Goal: Transaction & Acquisition: Purchase product/service

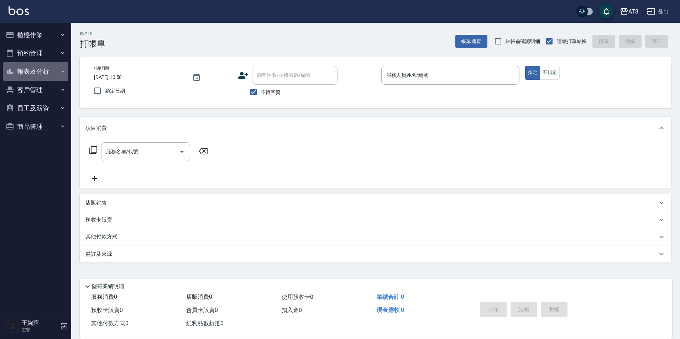
click at [38, 67] on button "報表及分析" at bounding box center [35, 71] width 65 height 19
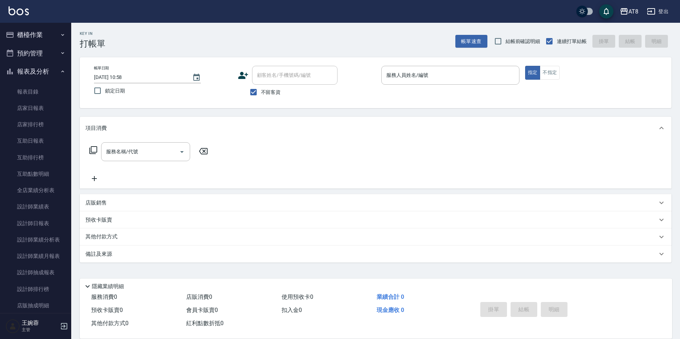
click at [55, 31] on button "櫃檯作業" at bounding box center [35, 35] width 65 height 19
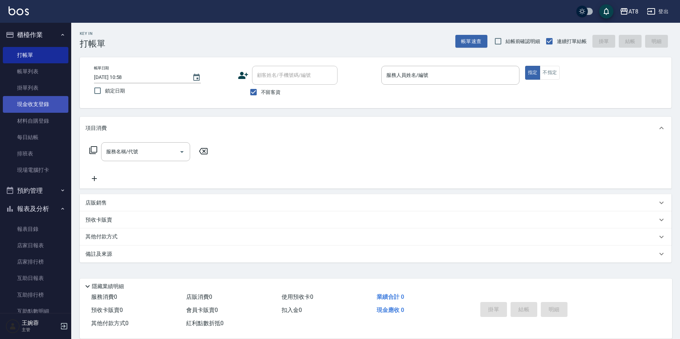
click at [47, 107] on link "現金收支登錄" at bounding box center [35, 104] width 65 height 16
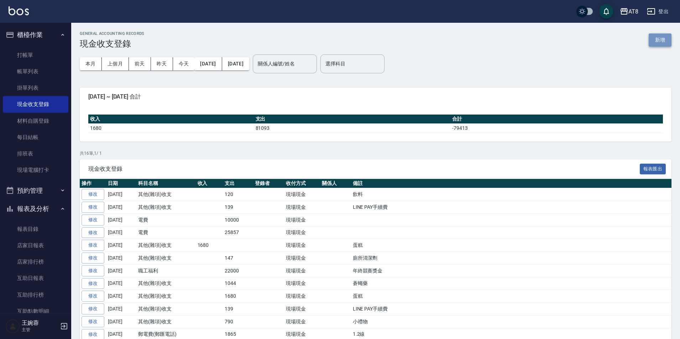
click at [659, 42] on button "新增" at bounding box center [659, 39] width 23 height 13
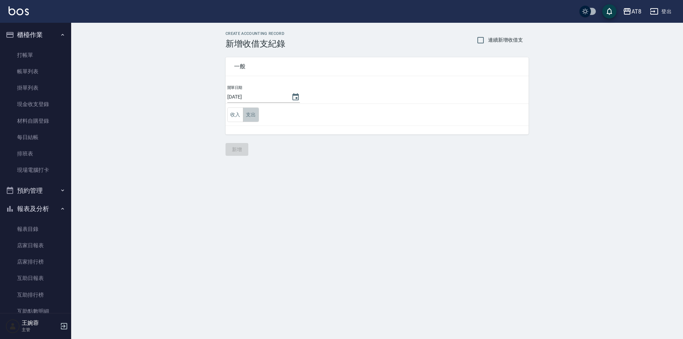
click at [250, 109] on button "支出" at bounding box center [251, 114] width 16 height 15
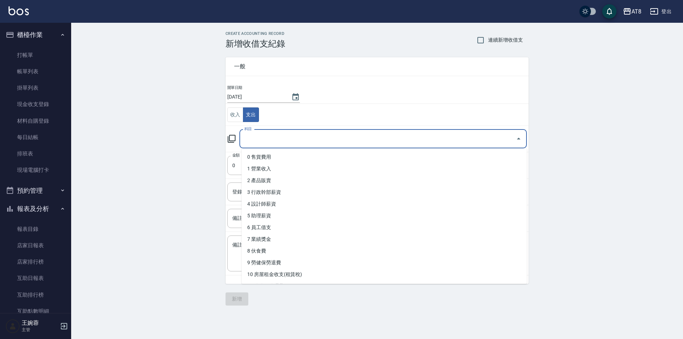
click at [252, 136] on input "科目" at bounding box center [378, 139] width 270 height 12
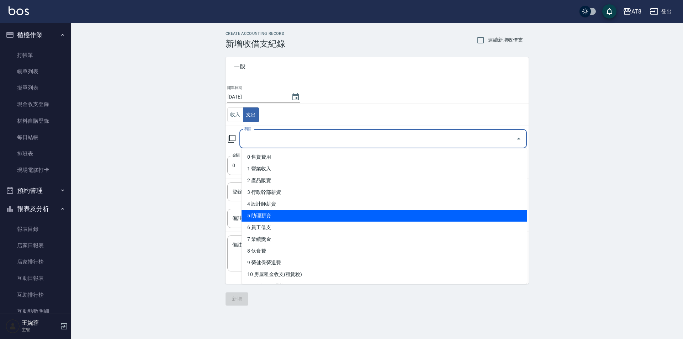
click at [309, 216] on li "5 助理薪資" at bounding box center [384, 216] width 285 height 12
type input "5 助理薪資"
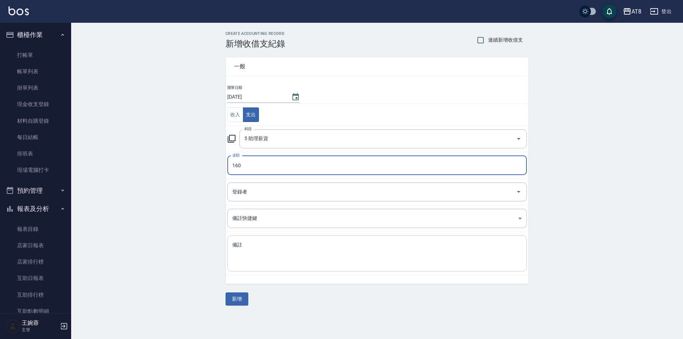
type input "160"
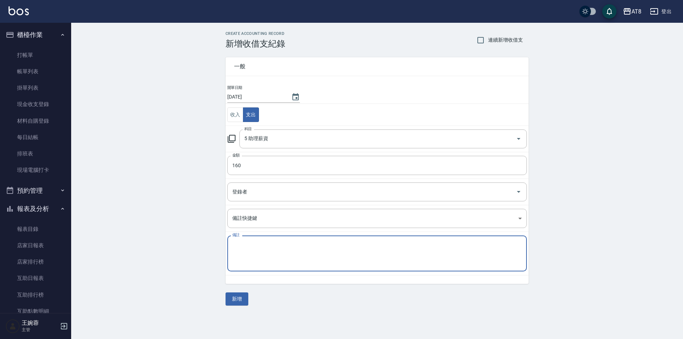
click at [294, 248] on textarea "備註" at bounding box center [377, 254] width 290 height 24
type textarea "補28薪資"
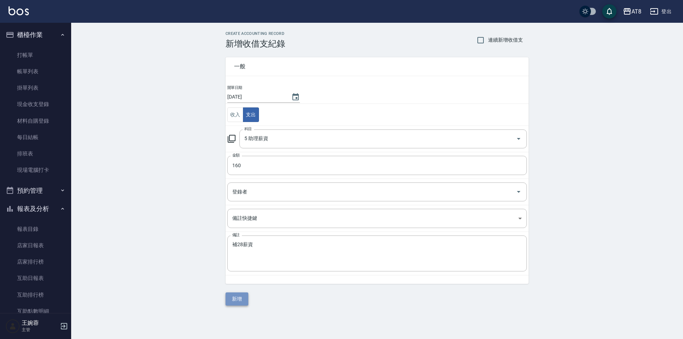
click at [238, 299] on button "新增" at bounding box center [237, 299] width 23 height 13
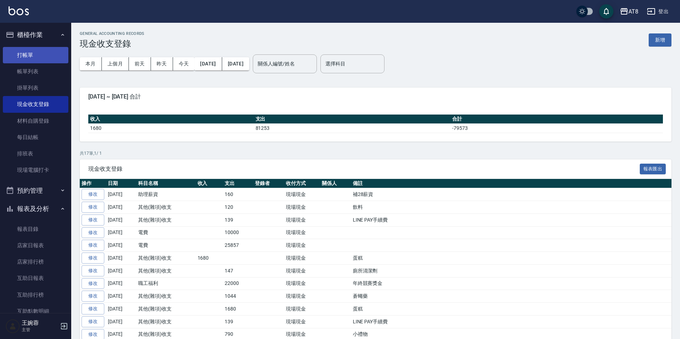
click at [27, 56] on link "打帳單" at bounding box center [35, 55] width 65 height 16
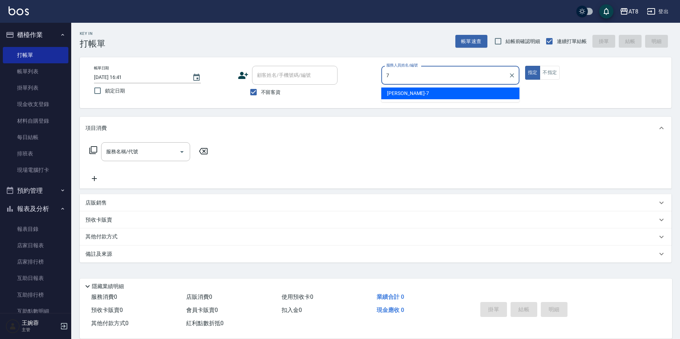
type input "[PERSON_NAME]-7"
type button "true"
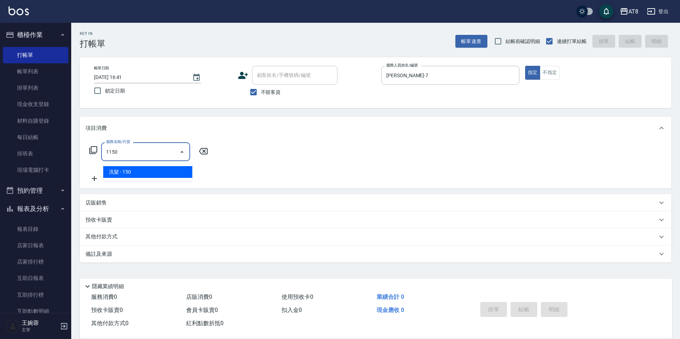
type input "洗髮(1150)"
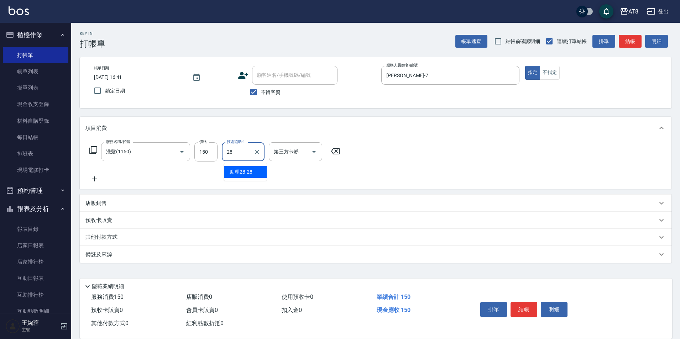
type input "助理28-28"
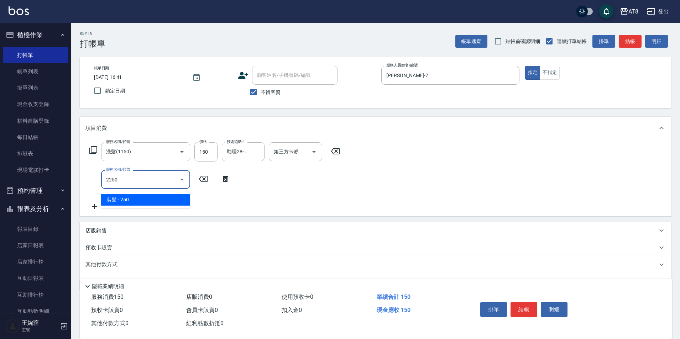
type input "剪髮(2250)"
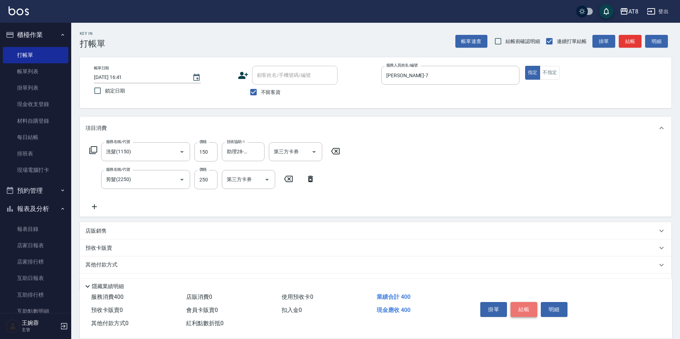
click at [533, 309] on button "結帳" at bounding box center [523, 309] width 27 height 15
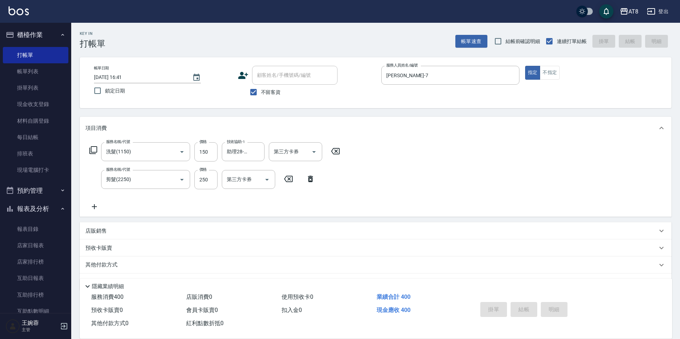
type input "[DATE] 16:57"
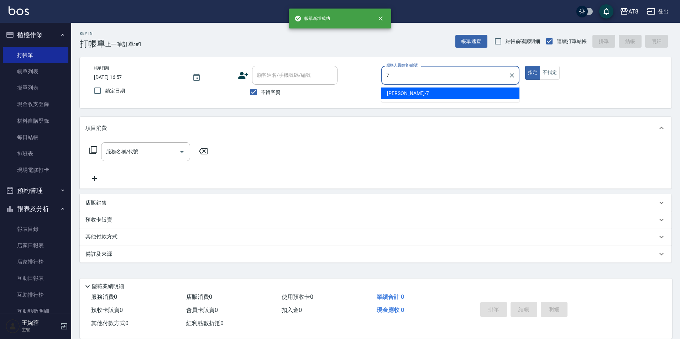
type input "[PERSON_NAME]-7"
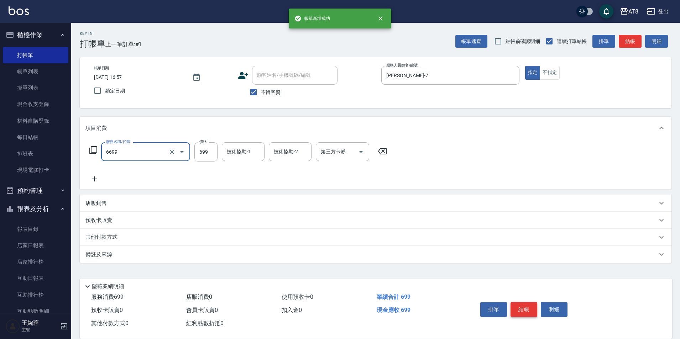
type input "SPA699(6699)"
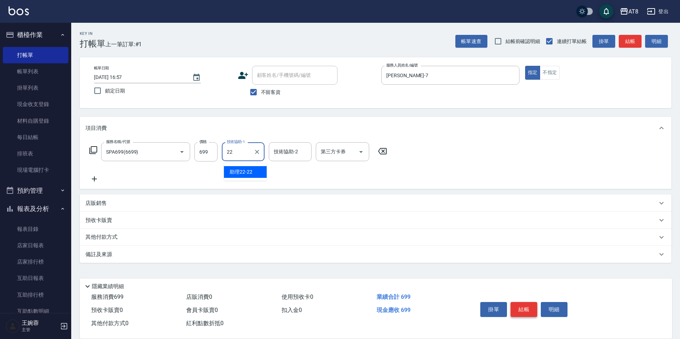
type input "助理22-22"
click at [533, 309] on button "結帳" at bounding box center [523, 309] width 27 height 15
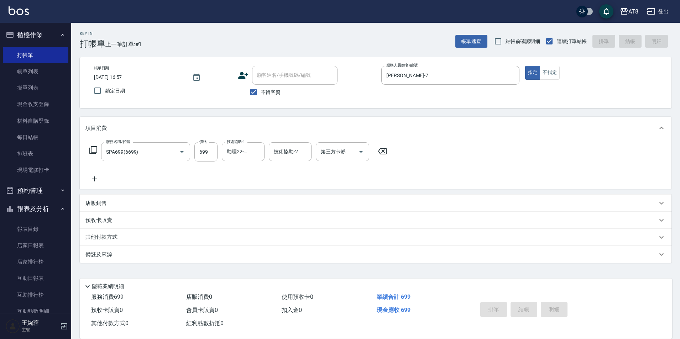
type input "[DATE] 16:58"
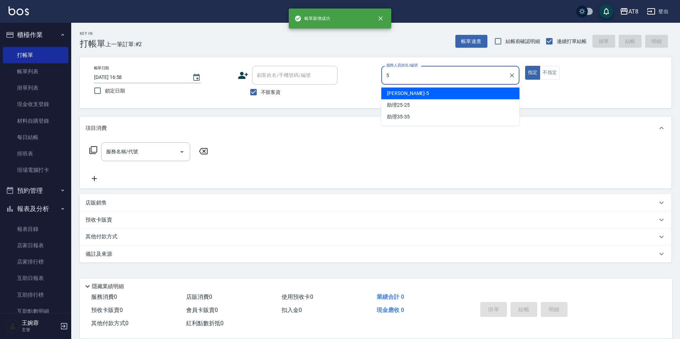
type input "HANK-5"
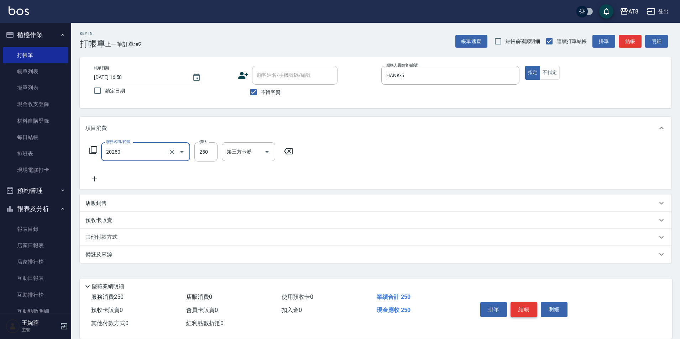
type input "入金剪250(20250)"
click at [271, 154] on icon "Open" at bounding box center [267, 152] width 9 height 9
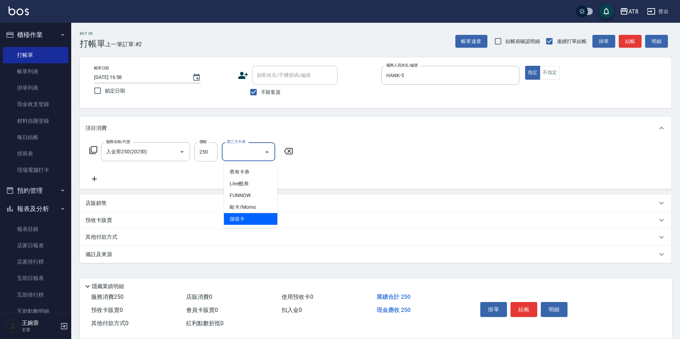
click at [258, 217] on span "儲值卡" at bounding box center [250, 219] width 53 height 12
type input "儲值卡"
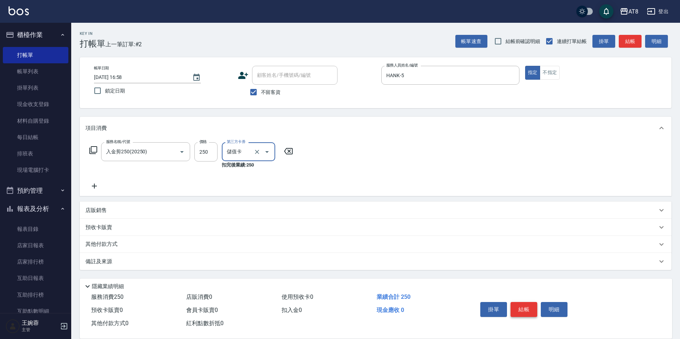
click at [525, 307] on button "結帳" at bounding box center [523, 309] width 27 height 15
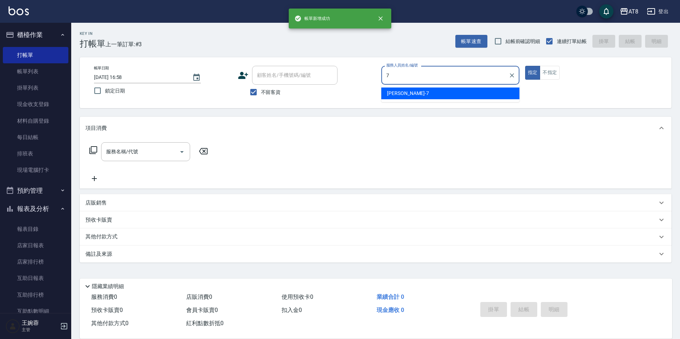
type input "[PERSON_NAME]-7"
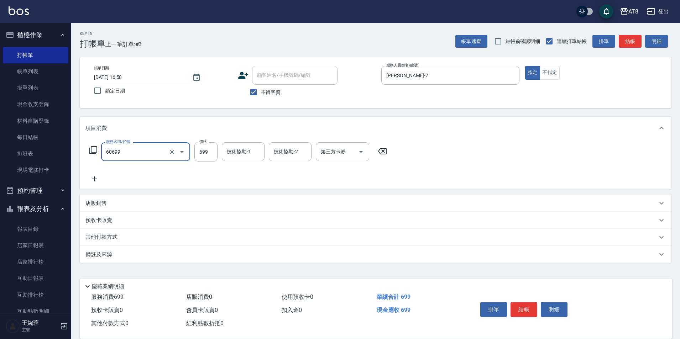
type input "入金SPA699(60699)"
type input "助理28-28"
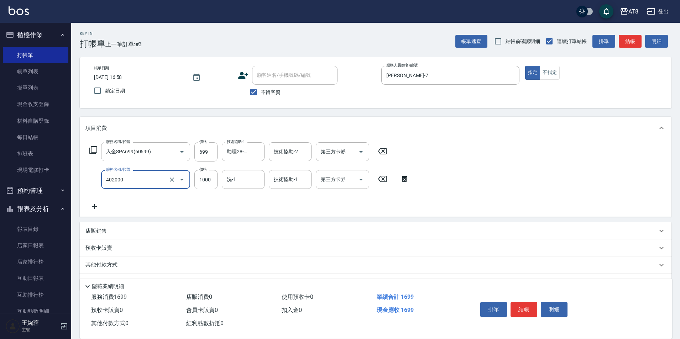
type input "入金染髮2000(402000)"
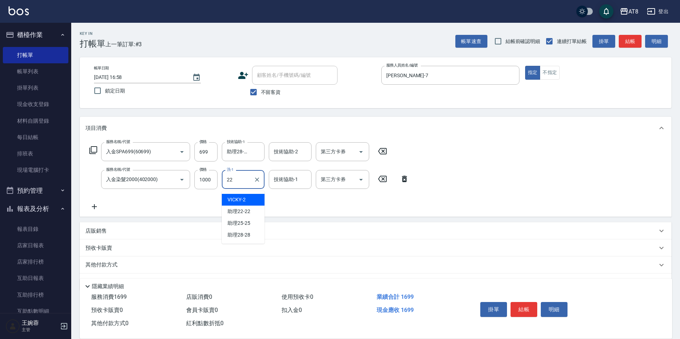
type input "助理22-22"
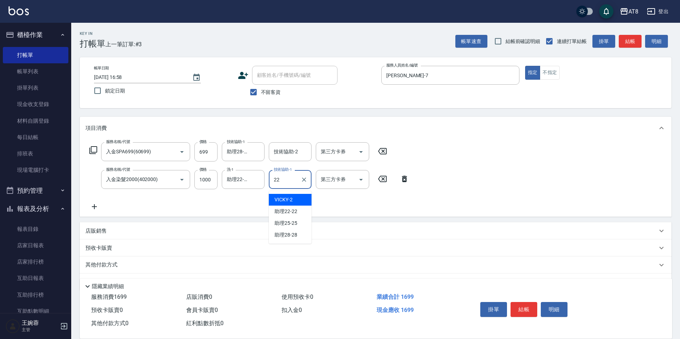
type input "助理22-22"
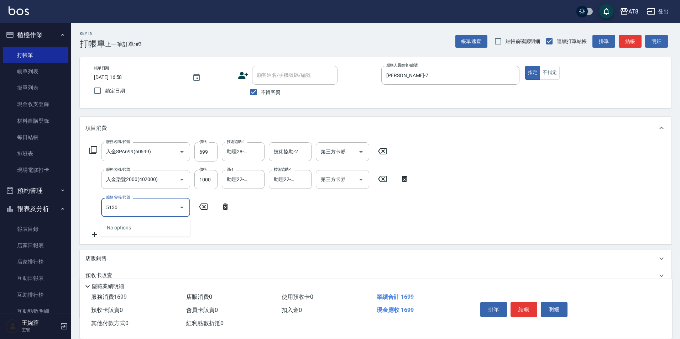
type input "51300"
click at [170, 210] on icon "Clear" at bounding box center [171, 207] width 7 height 7
type input "入金護髮.隔離300(50300)"
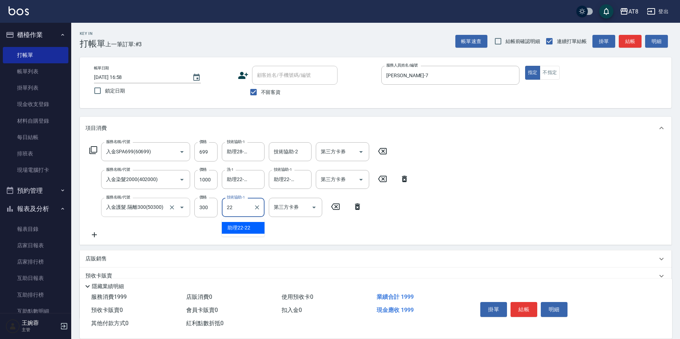
type input "助理22-22"
click at [94, 152] on icon at bounding box center [93, 150] width 9 height 9
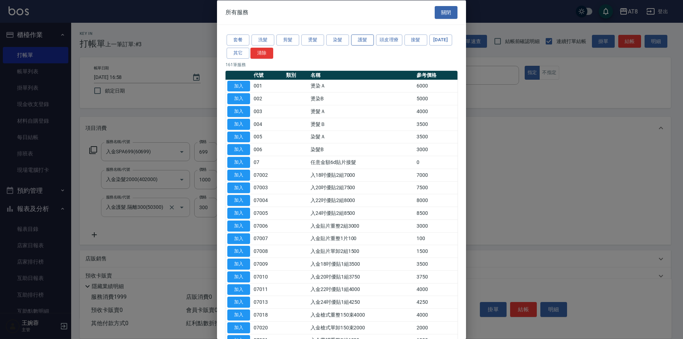
click at [365, 42] on button "護髮" at bounding box center [362, 40] width 23 height 11
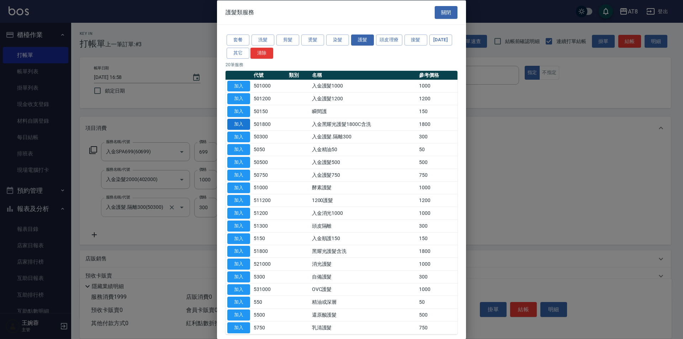
click at [236, 130] on button "加入" at bounding box center [238, 124] width 23 height 11
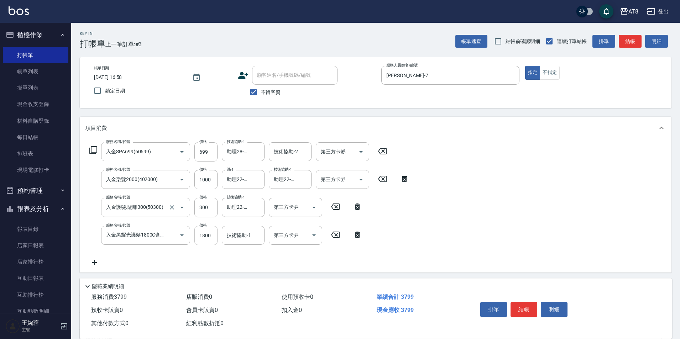
click at [201, 239] on input "1800" at bounding box center [205, 235] width 23 height 19
type input "助理22-22"
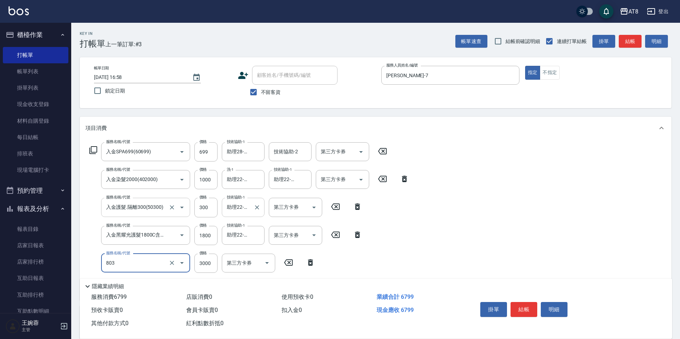
type input "頂級豪華3(803)"
click at [311, 233] on icon "Open" at bounding box center [314, 235] width 9 height 9
type input "3237"
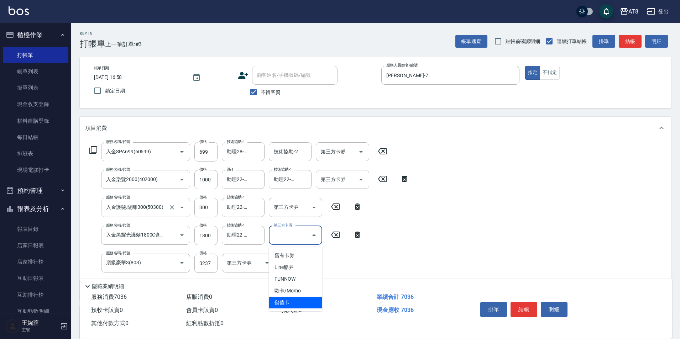
click at [298, 301] on span "儲值卡" at bounding box center [295, 303] width 53 height 12
type input "儲值卡"
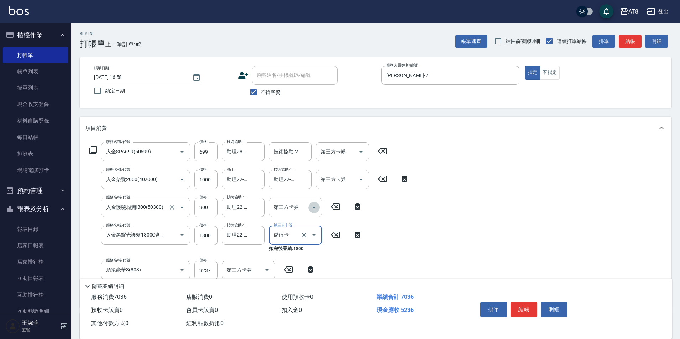
click at [310, 205] on icon "Open" at bounding box center [314, 207] width 9 height 9
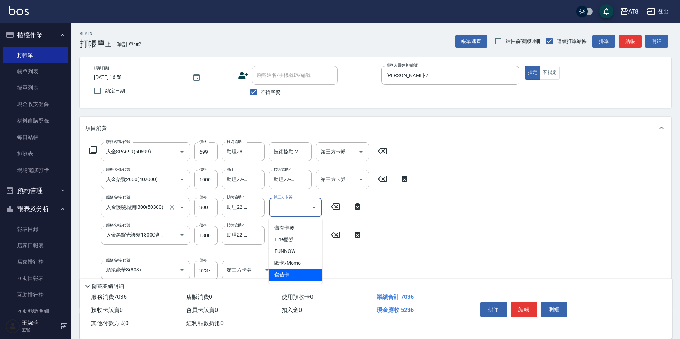
click at [306, 273] on span "儲值卡" at bounding box center [295, 275] width 53 height 12
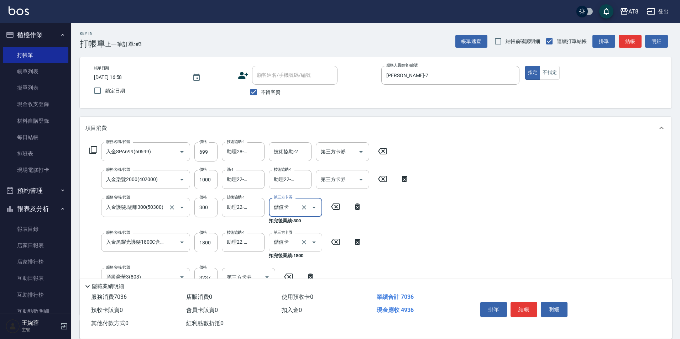
type input "儲值卡"
click at [357, 183] on icon "Open" at bounding box center [361, 179] width 9 height 9
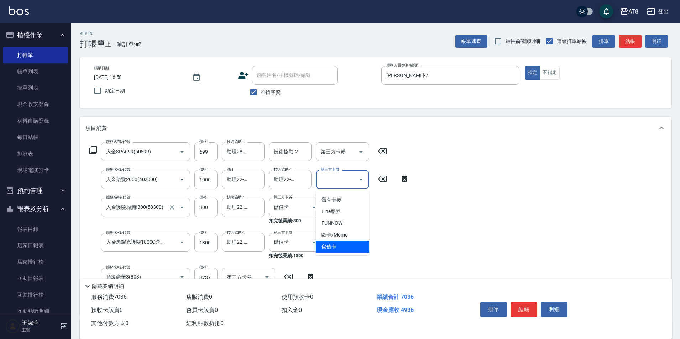
click at [340, 252] on span "儲值卡" at bounding box center [342, 247] width 53 height 12
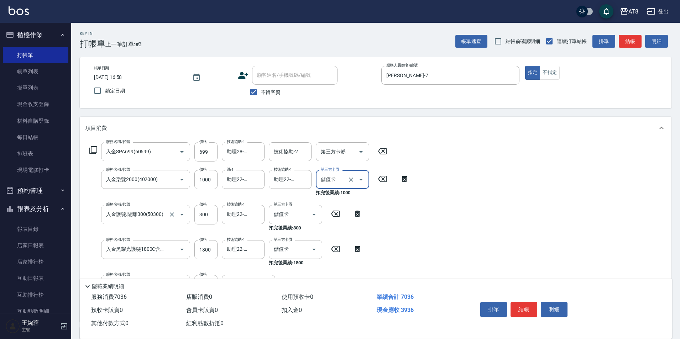
type input "儲值卡"
click at [365, 149] on icon "Open" at bounding box center [361, 152] width 9 height 9
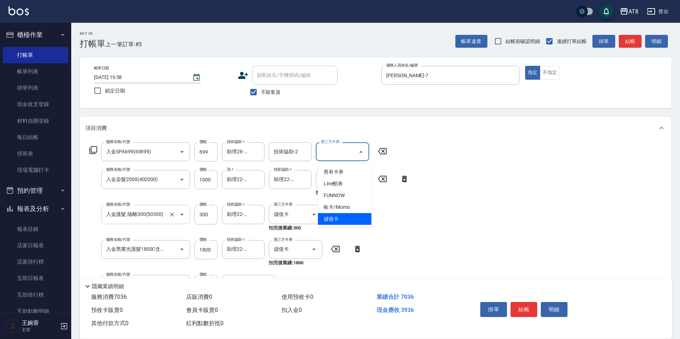
click at [363, 219] on span "儲值卡" at bounding box center [344, 219] width 53 height 12
type input "儲值卡"
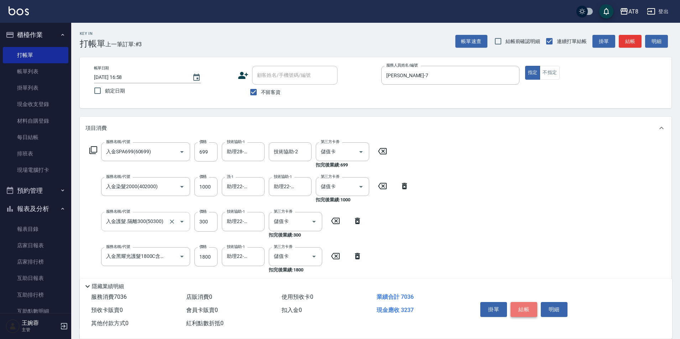
click at [522, 302] on button "結帳" at bounding box center [523, 309] width 27 height 15
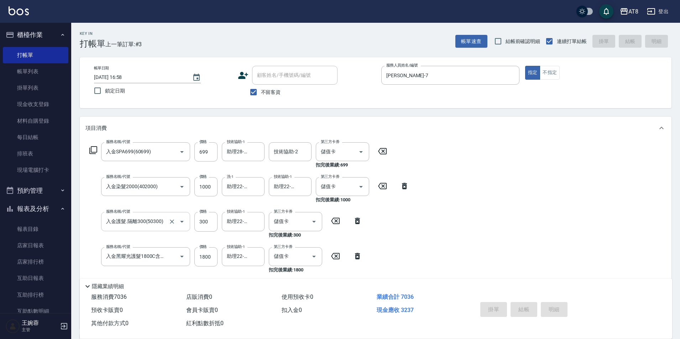
type input "[DATE] 16:59"
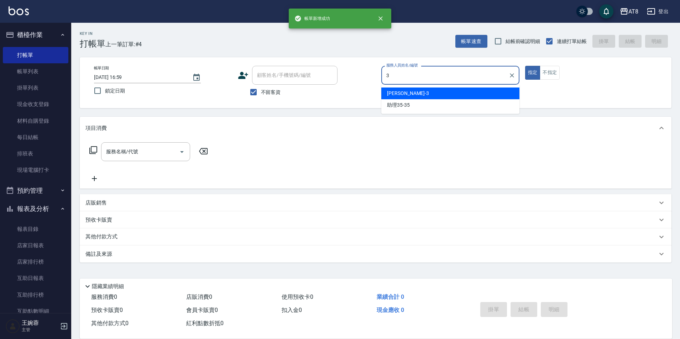
type input "[PERSON_NAME]-3"
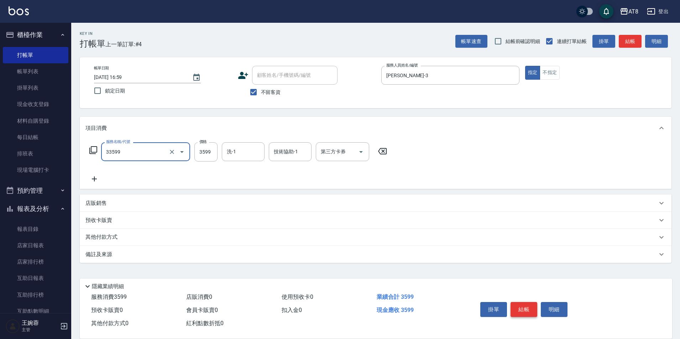
type input "ovc調配燙(33599)"
type input "3800"
type input "助理22-22"
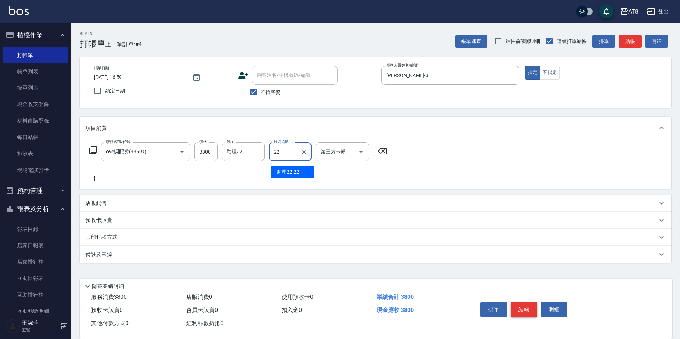
type input "助理22-22"
click at [257, 153] on icon "Clear" at bounding box center [256, 151] width 7 height 7
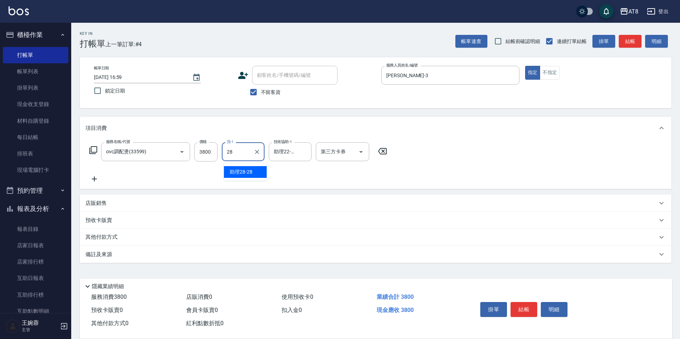
type input "助理28-28"
click at [526, 306] on button "結帳" at bounding box center [523, 309] width 27 height 15
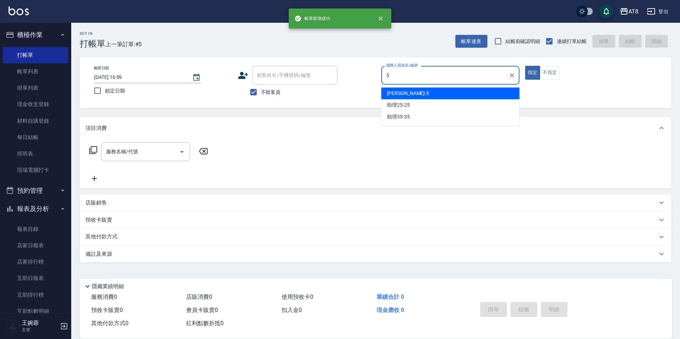
type input "HANK-5"
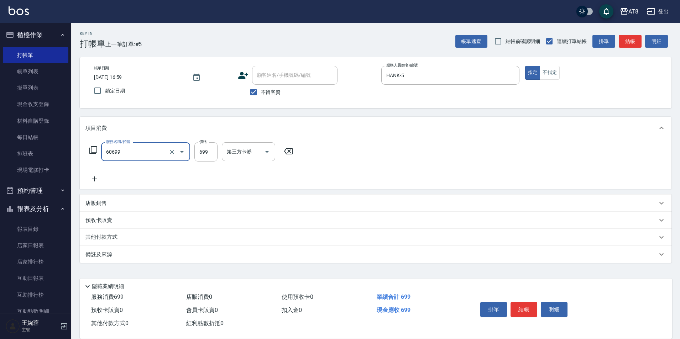
type input "入金SPA699(60699)"
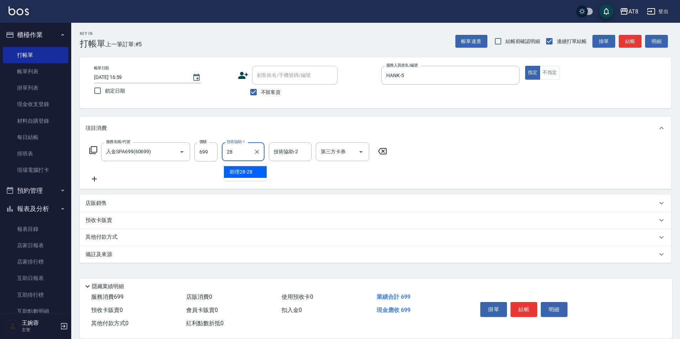
type input "助理28-28"
click at [365, 153] on icon "Open" at bounding box center [361, 152] width 9 height 9
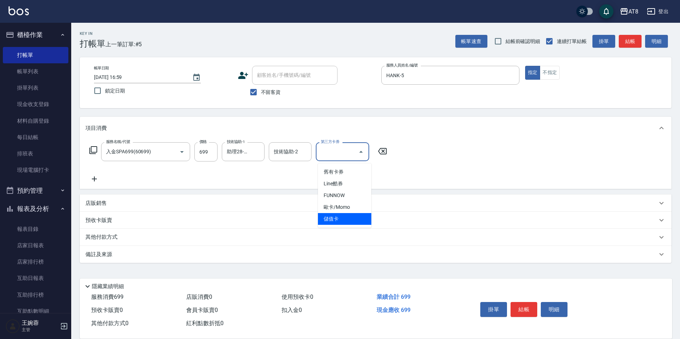
click at [353, 219] on span "儲值卡" at bounding box center [344, 219] width 53 height 12
type input "儲值卡"
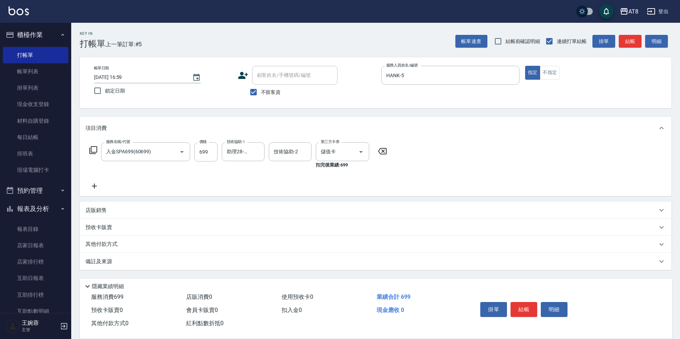
click at [512, 301] on div "掛單 結帳 明細" at bounding box center [523, 310] width 93 height 22
click at [520, 302] on button "結帳" at bounding box center [523, 309] width 27 height 15
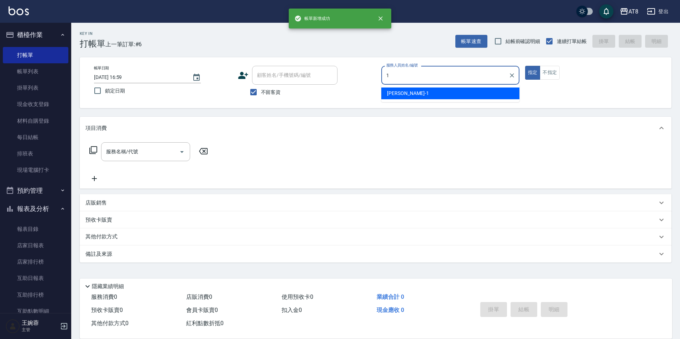
type input "YUKI-1"
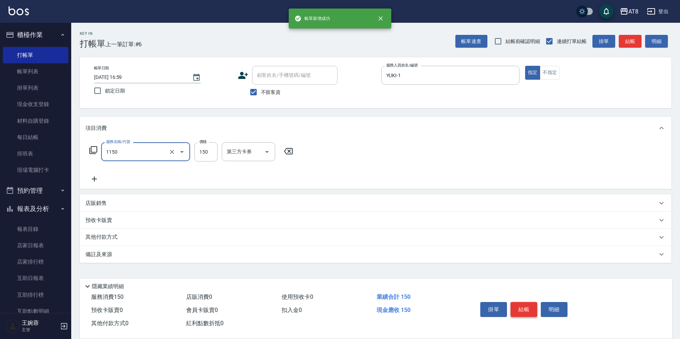
type input "洗髮(1150)"
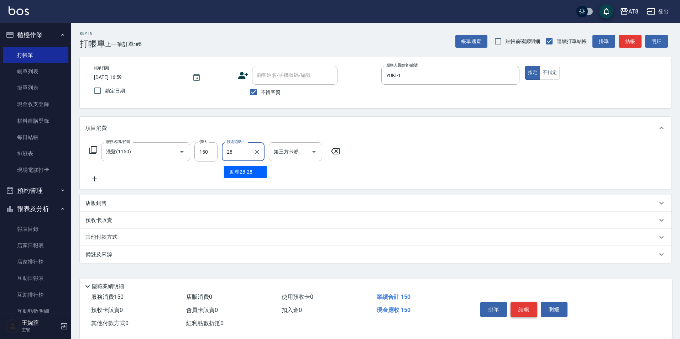
type input "助理28-28"
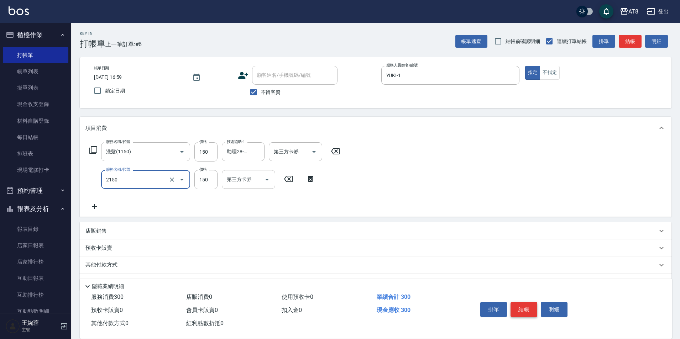
type input "剪髮(2150)"
click at [520, 302] on button "結帳" at bounding box center [523, 309] width 27 height 15
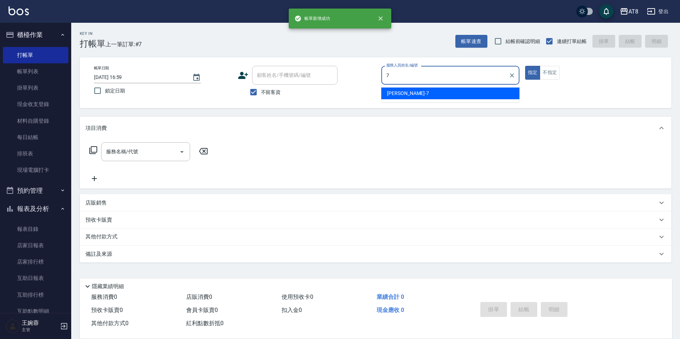
type input "[PERSON_NAME]-7"
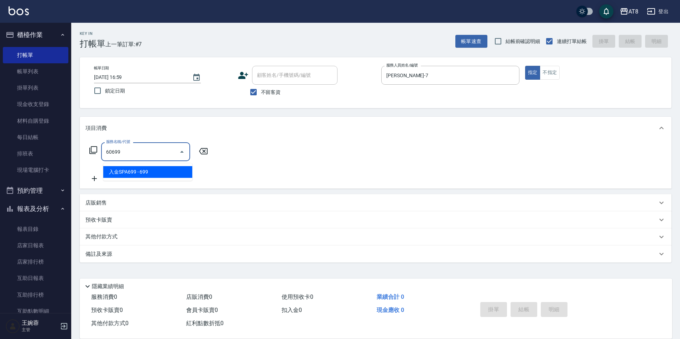
type input "入金SPA699(60699)"
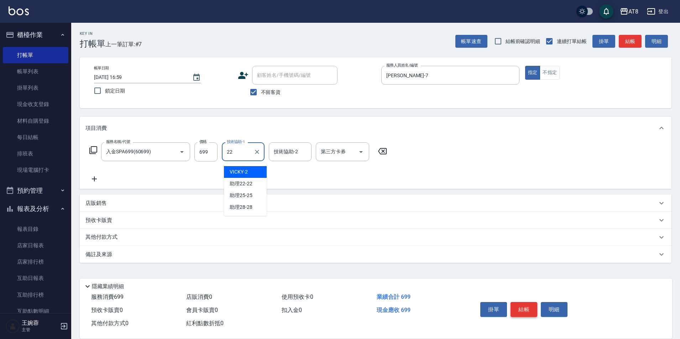
type input "助理22-22"
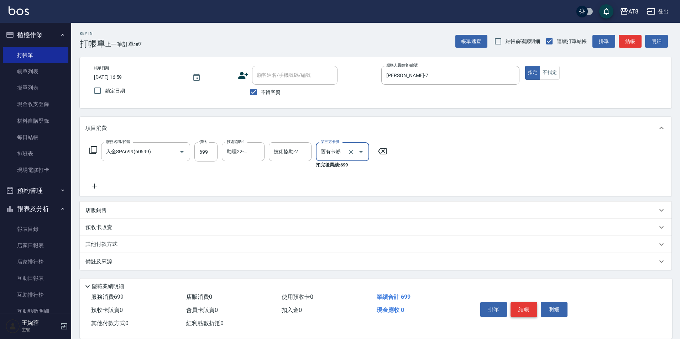
type input "舊有卡券"
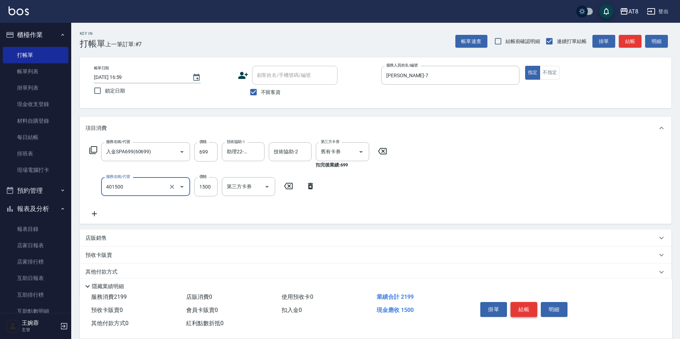
type input "入金染髮1500(401500)"
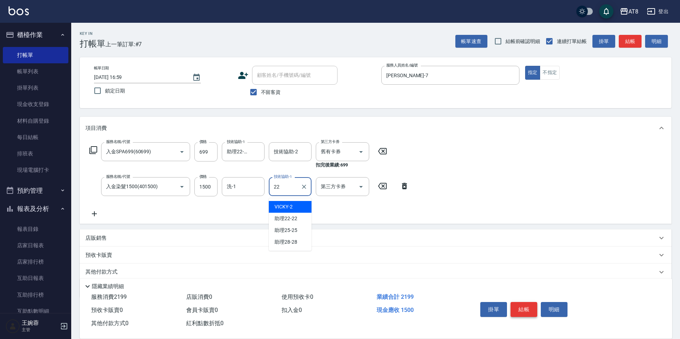
type input "助理22-22"
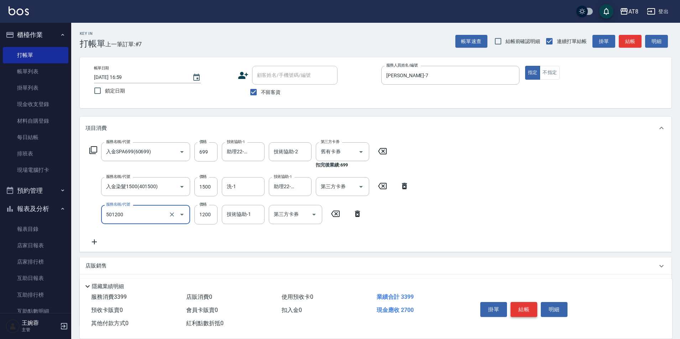
type input "入金護髮1200(501200)"
type input "900"
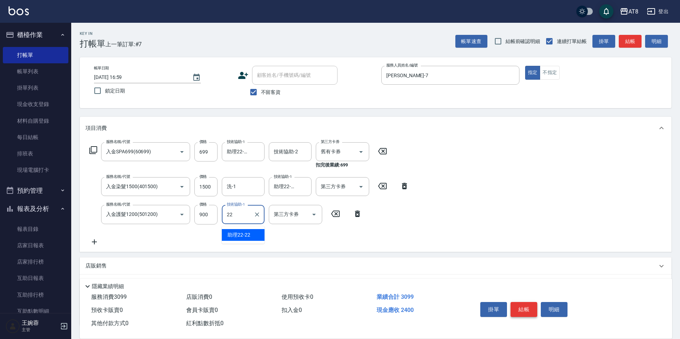
type input "助理22-22"
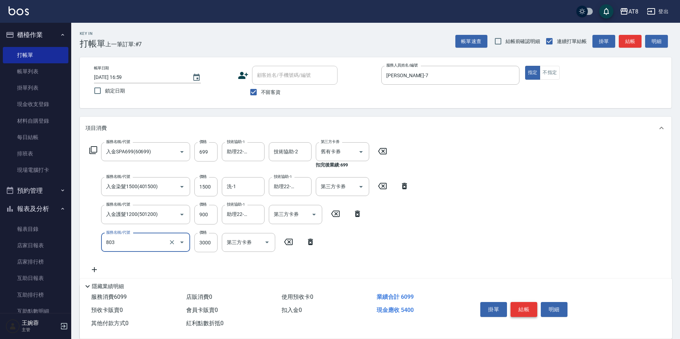
type input "頂級豪華3(803)"
click at [315, 219] on icon "Open" at bounding box center [314, 214] width 9 height 9
type input "1498"
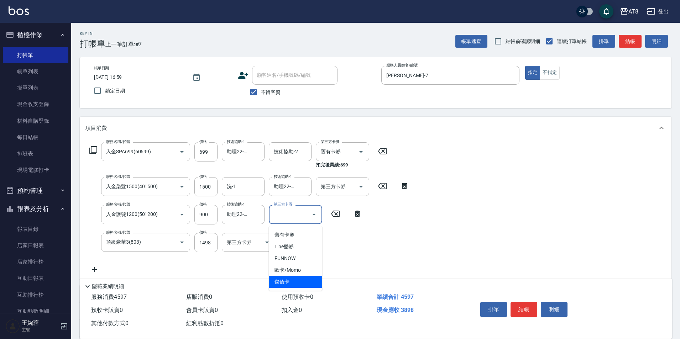
click at [295, 283] on span "儲值卡" at bounding box center [295, 282] width 53 height 12
type input "儲值卡"
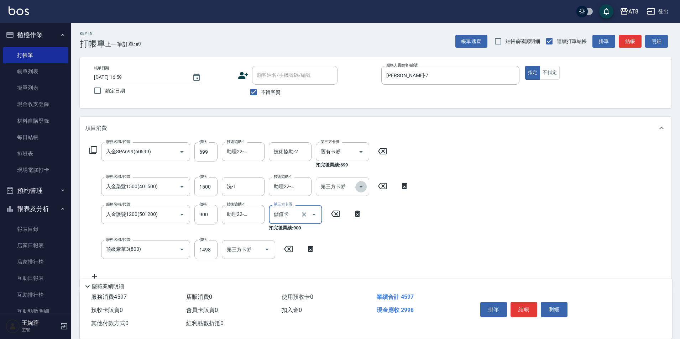
click at [357, 190] on icon "Open" at bounding box center [361, 187] width 9 height 9
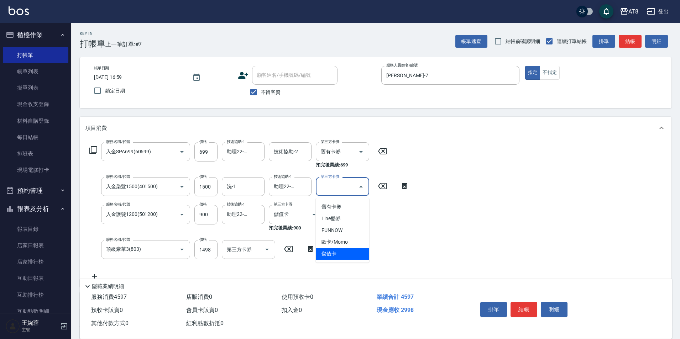
click at [348, 252] on span "儲值卡" at bounding box center [342, 254] width 53 height 12
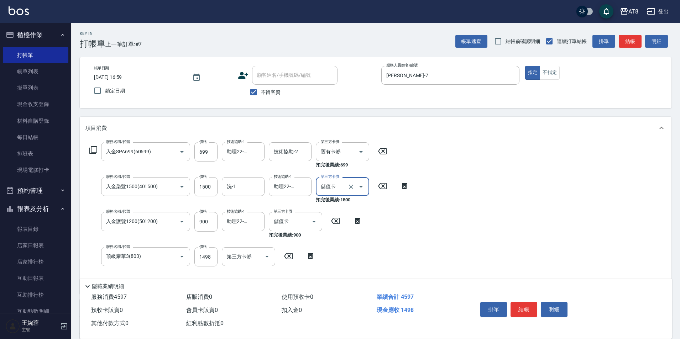
type input "儲值卡"
click at [359, 147] on div at bounding box center [356, 151] width 20 height 19
click at [352, 148] on button "Clear" at bounding box center [351, 152] width 10 height 10
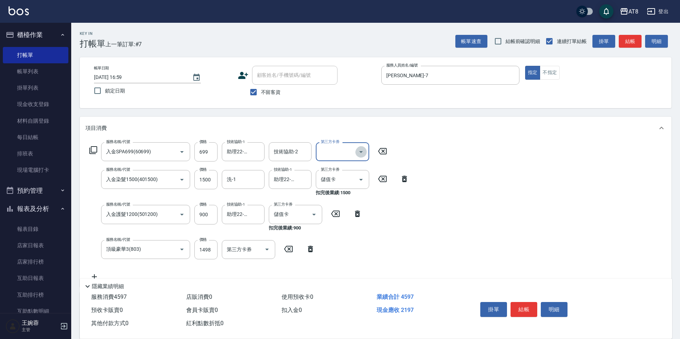
click at [357, 156] on icon "Open" at bounding box center [361, 152] width 9 height 9
click at [350, 217] on span "儲值卡" at bounding box center [344, 219] width 53 height 12
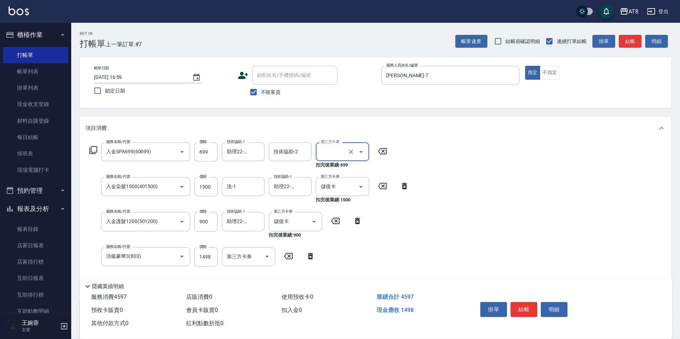
type input "儲值卡"
click at [520, 302] on button "結帳" at bounding box center [523, 309] width 27 height 15
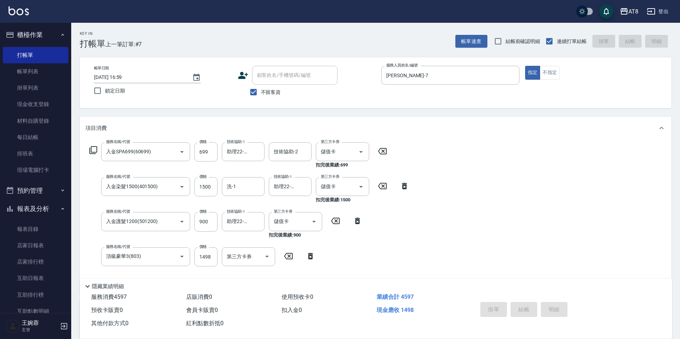
type input "[DATE] 17:00"
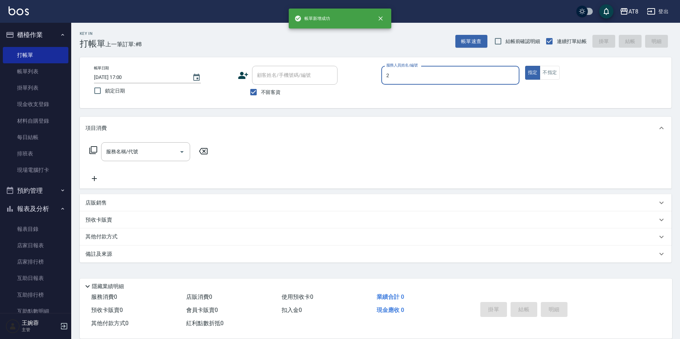
type input "VICKY-2"
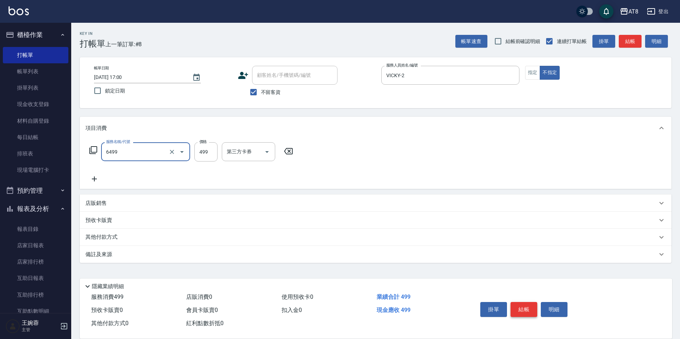
type input "SPA499(6499)"
click at [520, 302] on button "結帳" at bounding box center [523, 309] width 27 height 15
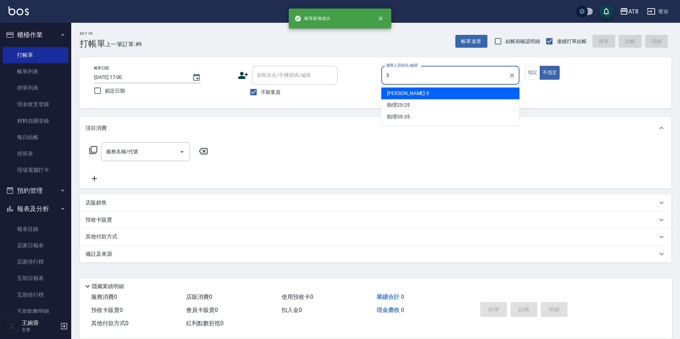
type input "HANK-5"
type button "false"
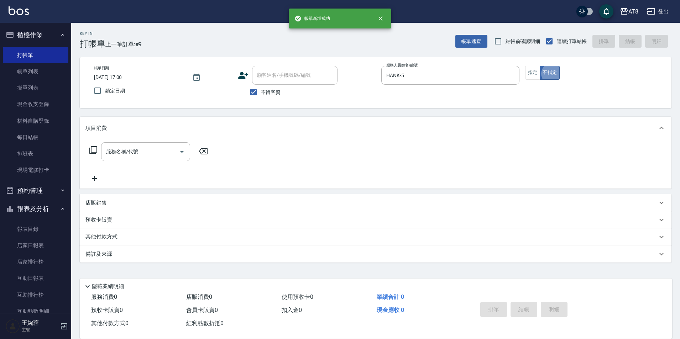
scroll to position [4, 0]
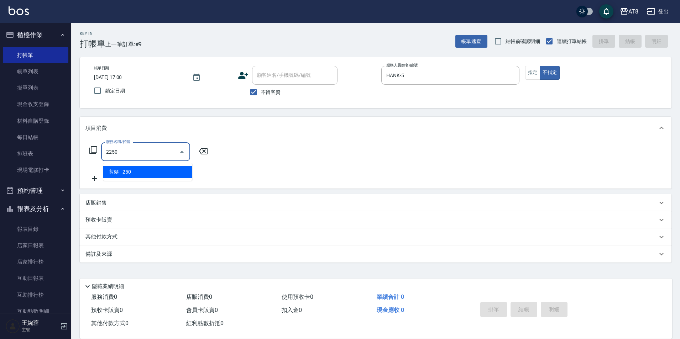
type input "剪髮(2250)"
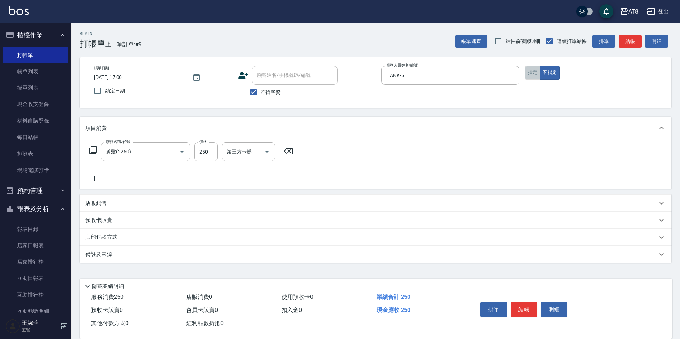
click at [531, 70] on button "指定" at bounding box center [532, 73] width 15 height 14
click at [528, 302] on button "結帳" at bounding box center [523, 309] width 27 height 15
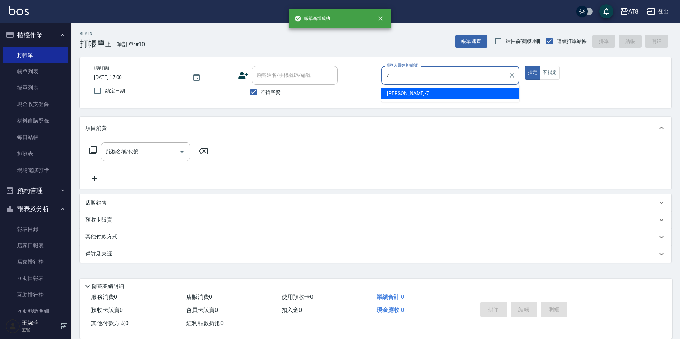
type input "[PERSON_NAME]-7"
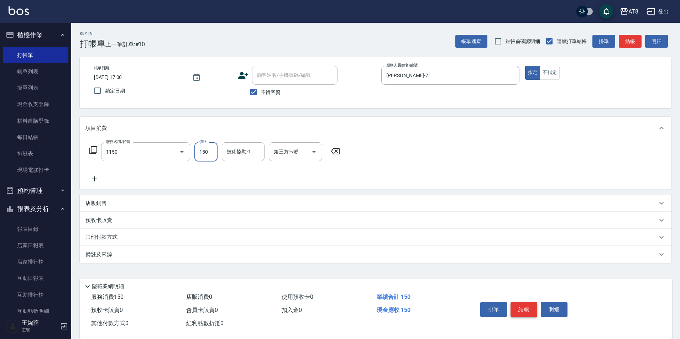
type input "洗髮(1150)"
type input "助理28-28"
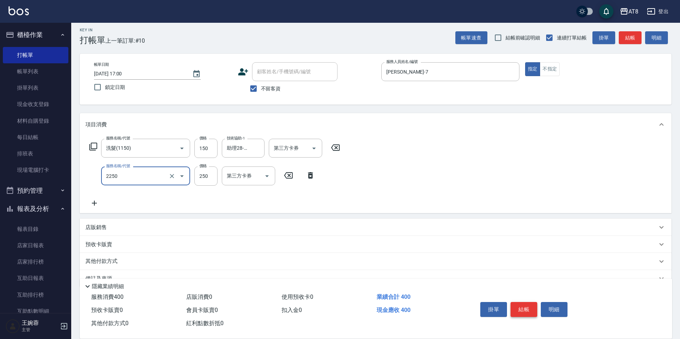
type input "剪髮(2250)"
click at [528, 302] on button "結帳" at bounding box center [523, 309] width 27 height 15
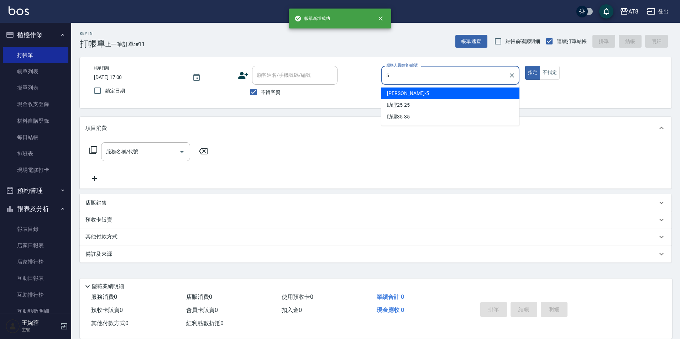
type input "HANK-5"
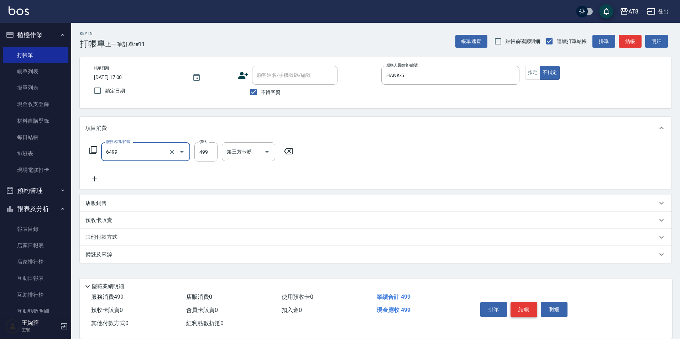
type input "SPA499(6499)"
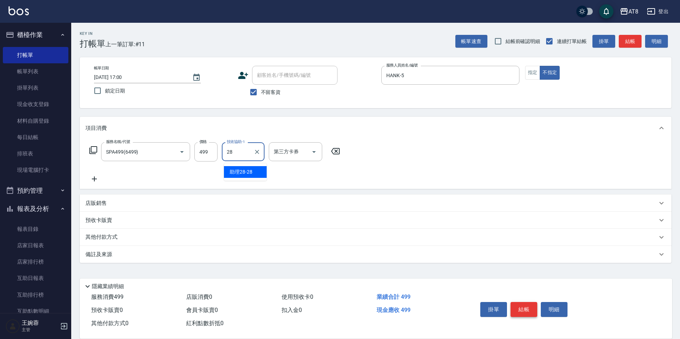
type input "助理28-28"
click at [528, 302] on button "結帳" at bounding box center [523, 309] width 27 height 15
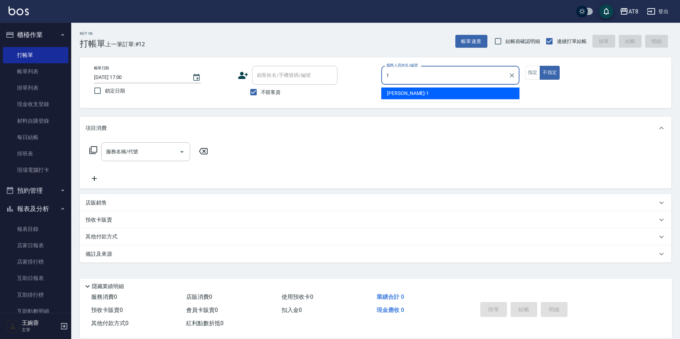
type input "YUKI-1"
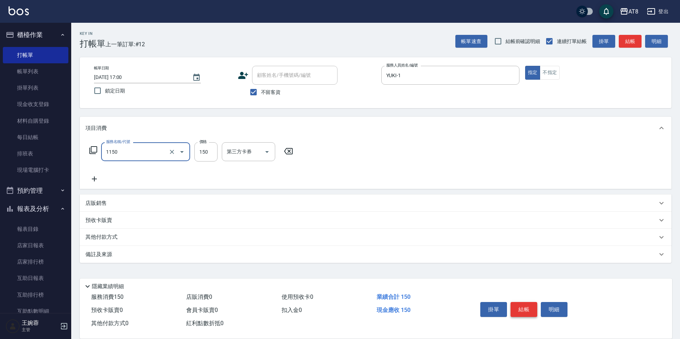
type input "洗髮(1150)"
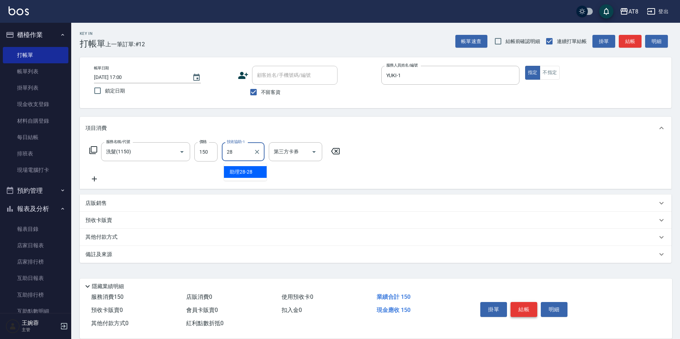
type input "助理28-28"
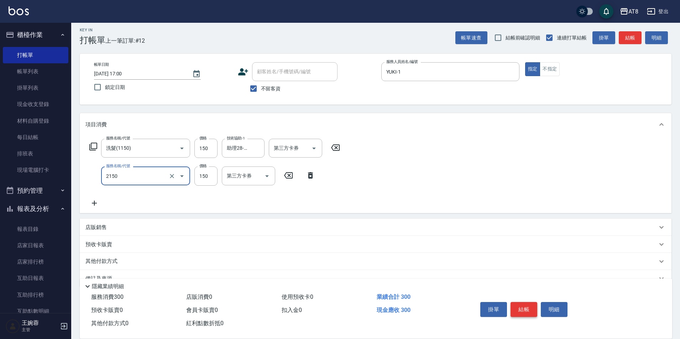
type input "剪髮(2150)"
click at [528, 302] on button "結帳" at bounding box center [523, 309] width 27 height 15
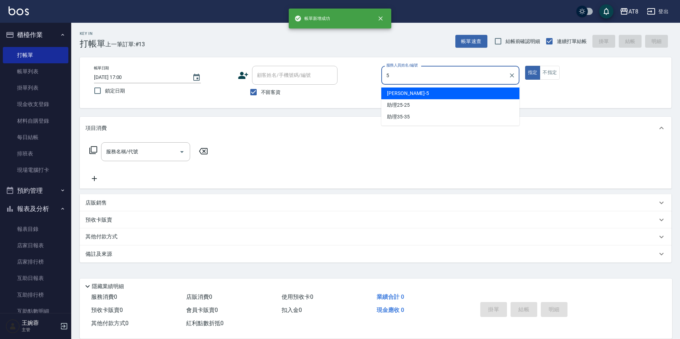
type input "HANK-5"
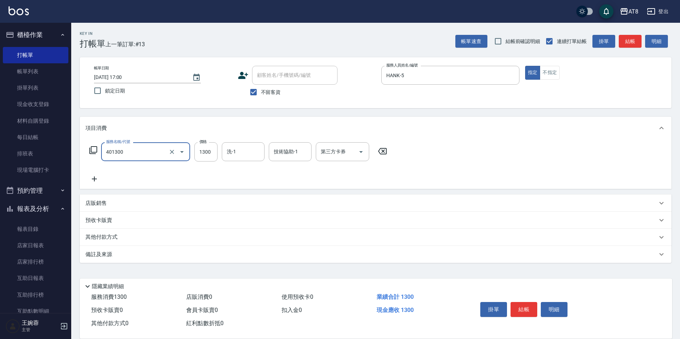
type input "入金染髮1300(401300)"
type input "1400"
type input "助理22-22"
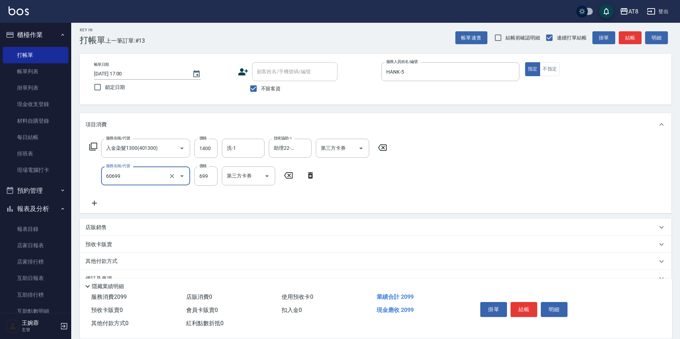
type input "入金SPA699(60699)"
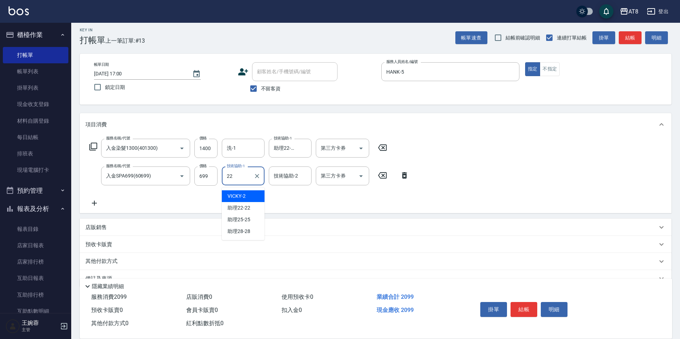
type input "助理22-22"
click at [91, 147] on icon at bounding box center [93, 146] width 9 height 9
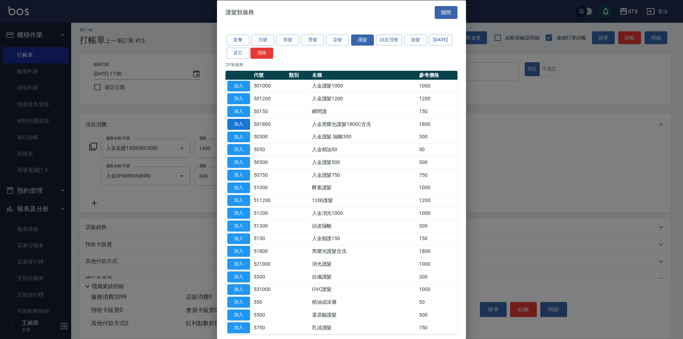
click at [240, 130] on button "加入" at bounding box center [238, 124] width 23 height 11
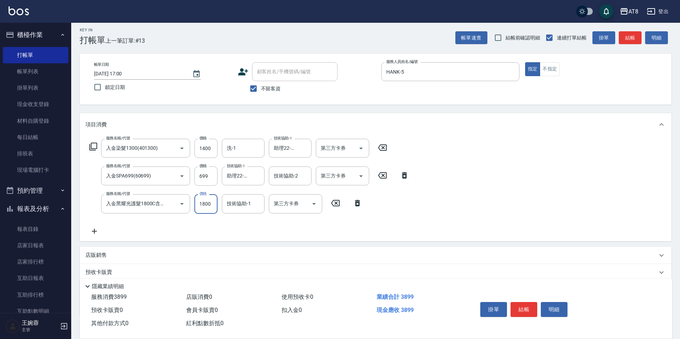
click at [205, 211] on input "1800" at bounding box center [205, 203] width 23 height 19
type input "1500"
type input "助理22-22"
click at [528, 302] on button "結帳" at bounding box center [523, 309] width 27 height 15
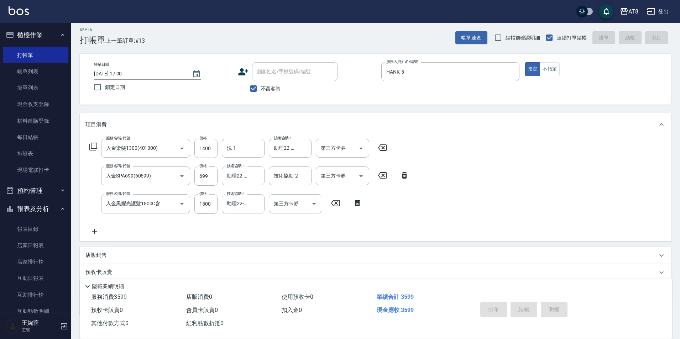
type input "[DATE] 17:04"
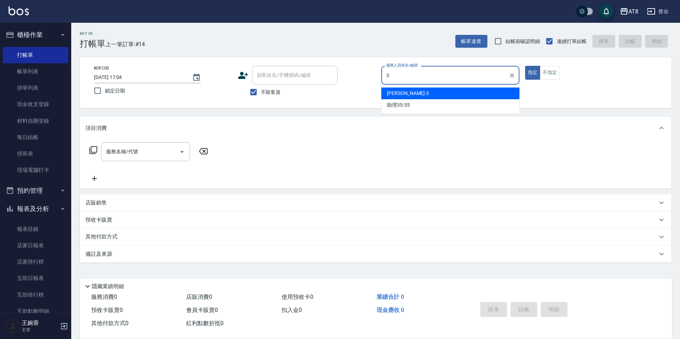
type input "[PERSON_NAME]-3"
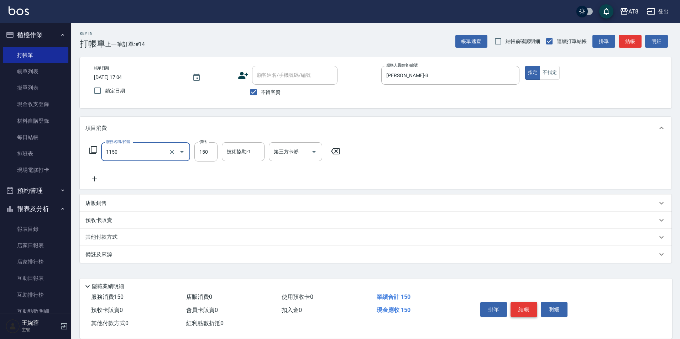
type input "洗髮(1150)"
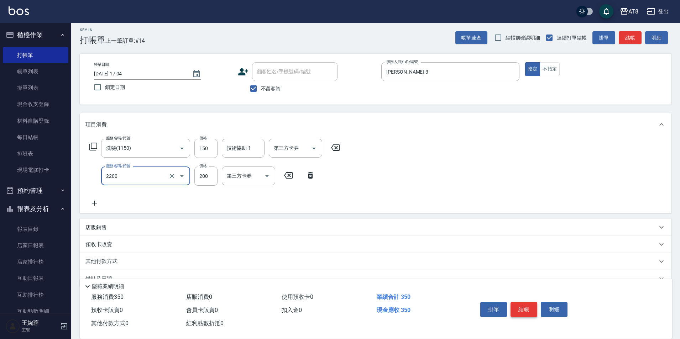
type input "剪髮(2200)"
click at [528, 302] on button "結帳" at bounding box center [523, 309] width 27 height 15
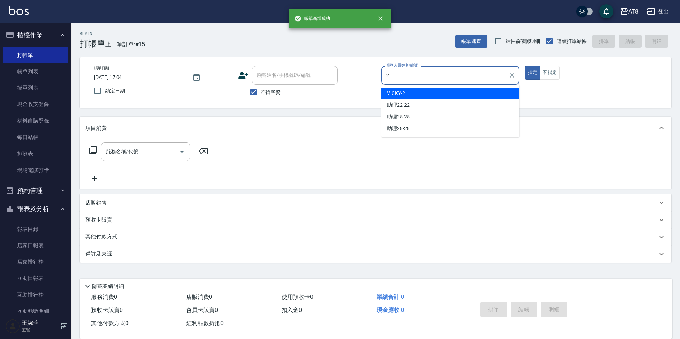
type input "VICKY-2"
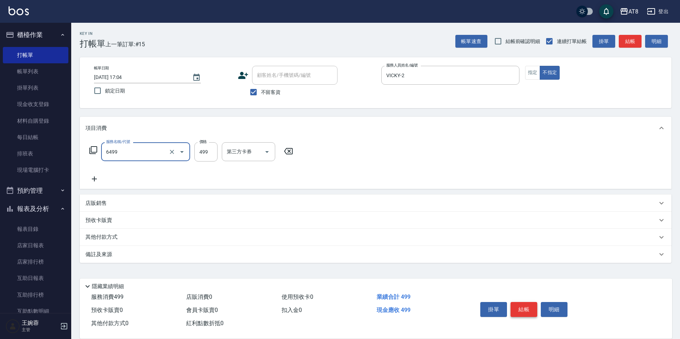
type input "SPA499(6499)"
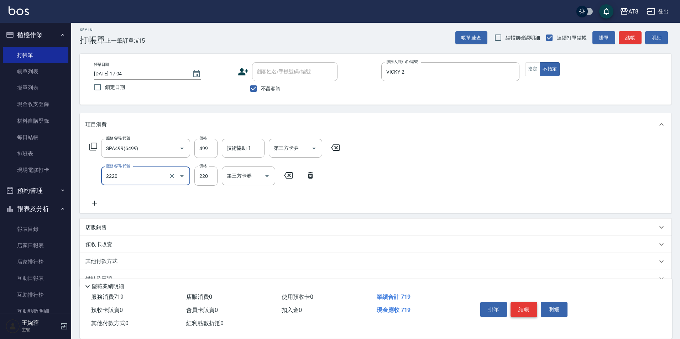
type input "剪髮(2220)"
click at [528, 302] on button "結帳" at bounding box center [523, 309] width 27 height 15
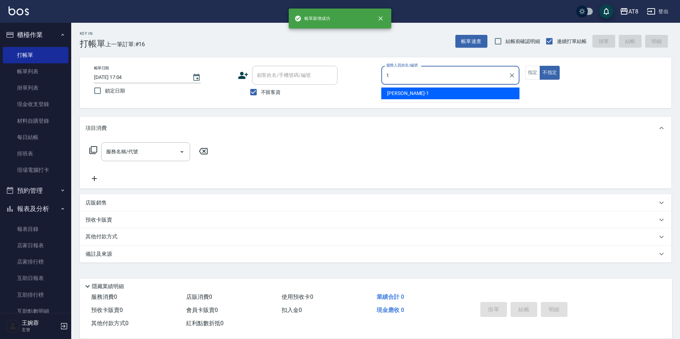
type input "YUKI-1"
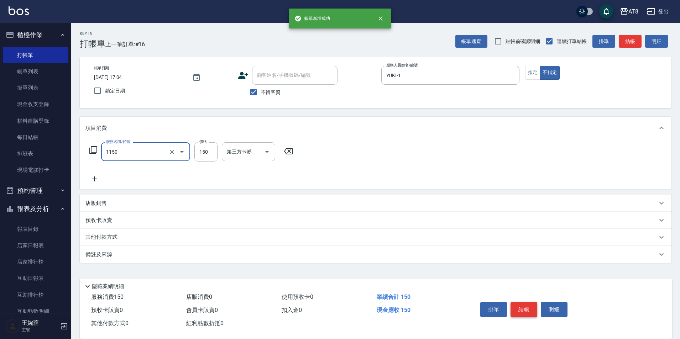
type input "洗髮(1150)"
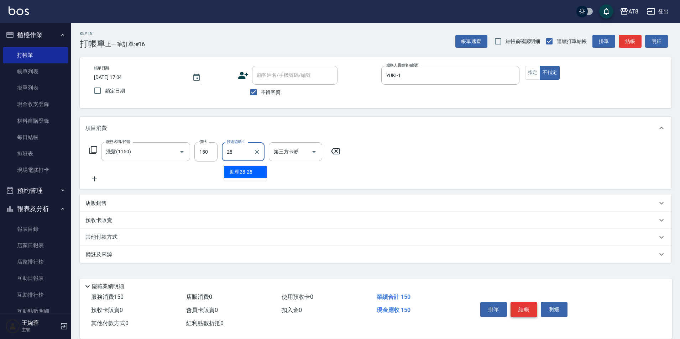
type input "助理28-28"
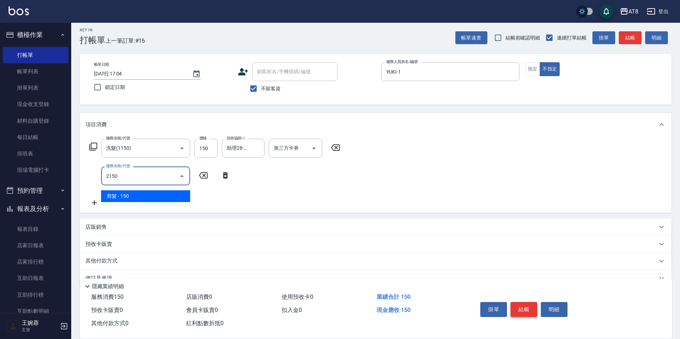
type input "剪髮(2150)"
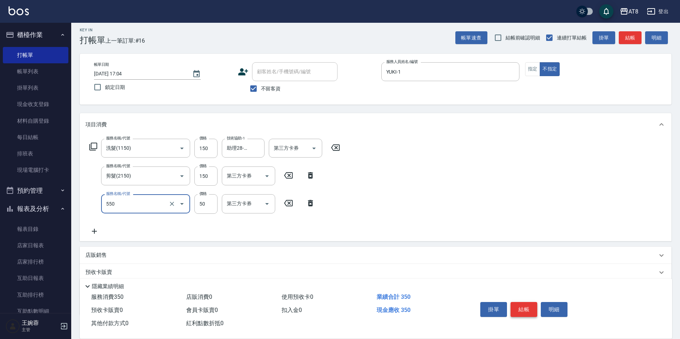
type input "精油或深層(550)"
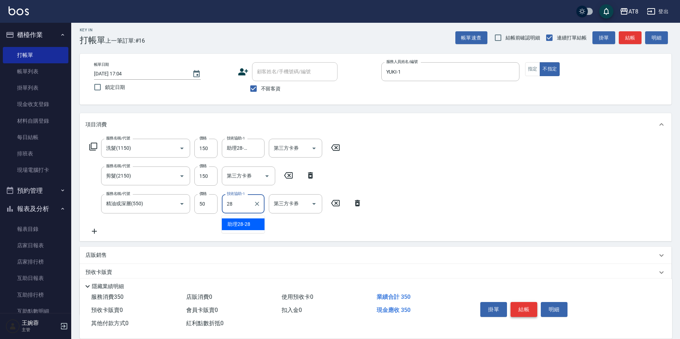
type input "助理28-28"
click at [528, 302] on button "結帳" at bounding box center [523, 309] width 27 height 15
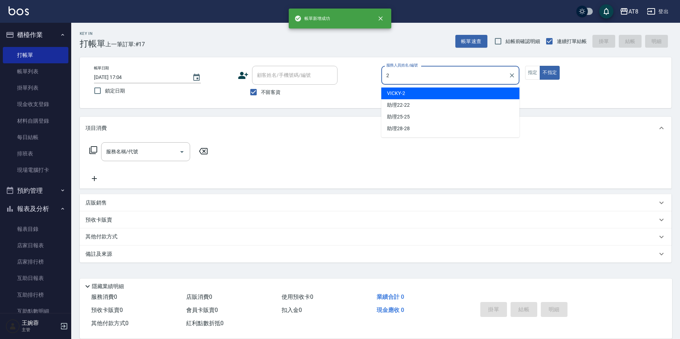
type input "VICKY-2"
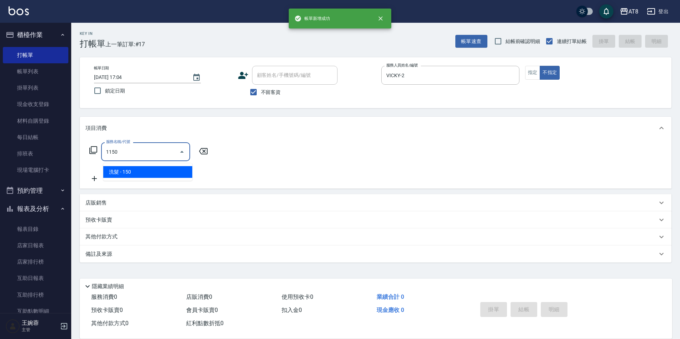
type input "洗髮(1150)"
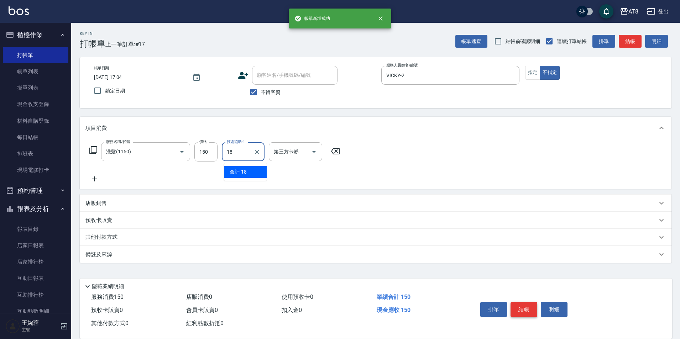
type input "會計-18"
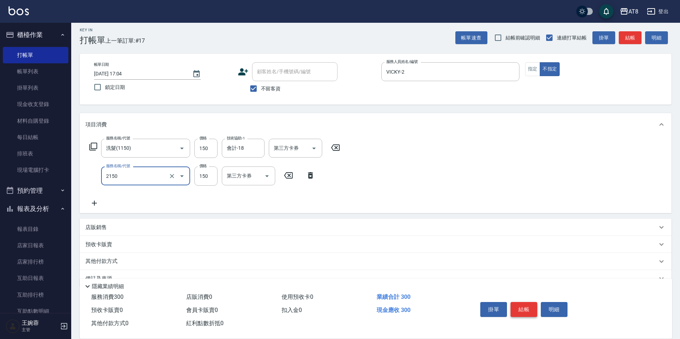
type input "剪髮(2150)"
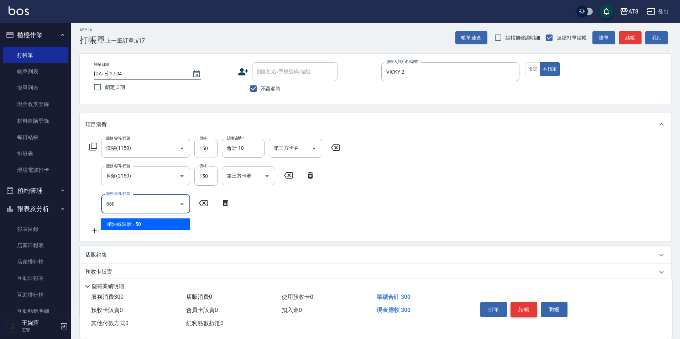
type input "精油或深層(550)"
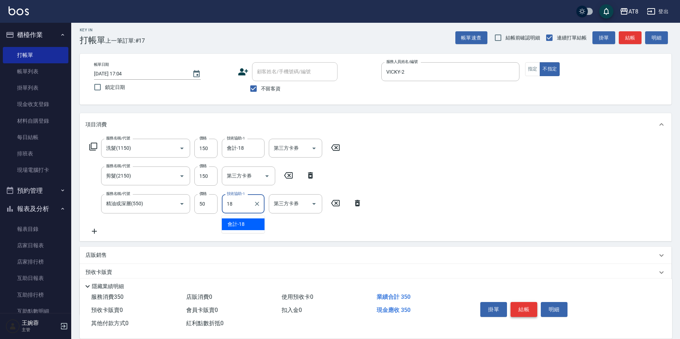
type input "會計-18"
click at [528, 302] on button "結帳" at bounding box center [523, 309] width 27 height 15
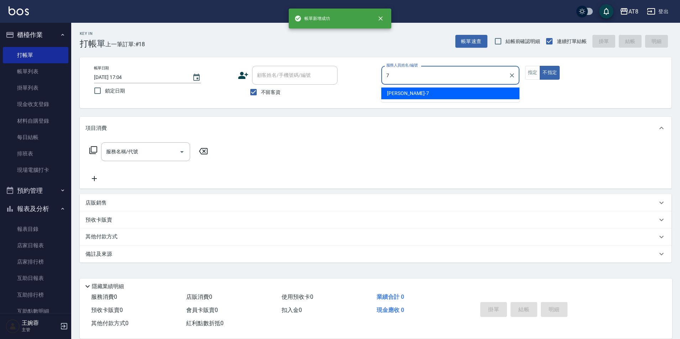
type input "[PERSON_NAME]-7"
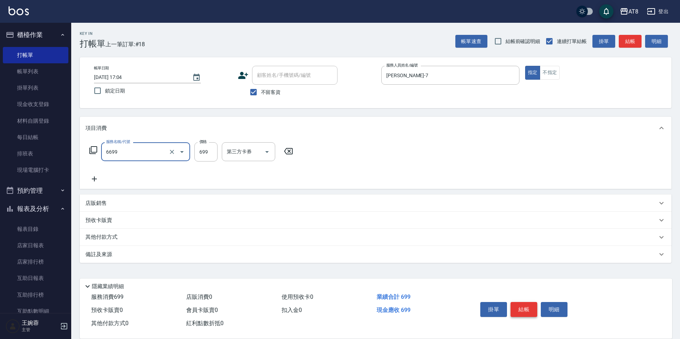
type input "SPA699(6699)"
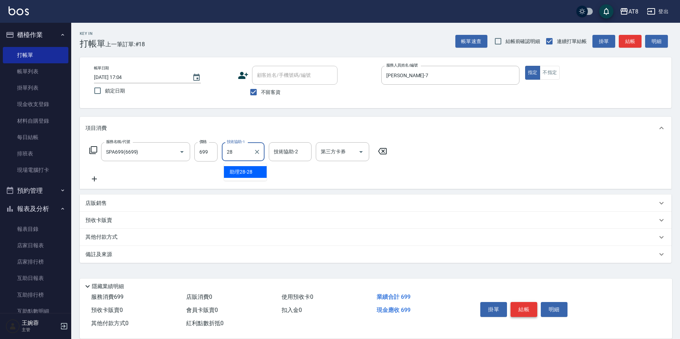
type input "助理28-28"
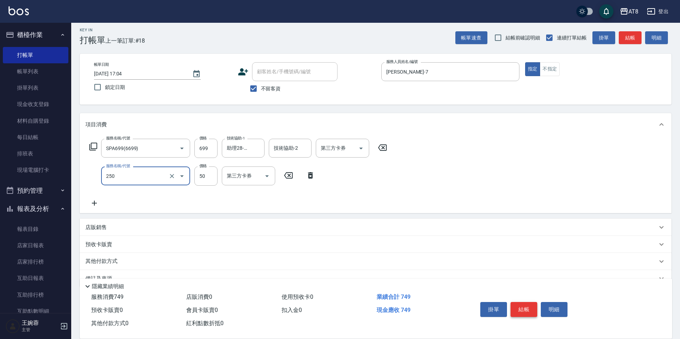
type input "剪瀏海(250)"
click at [528, 302] on button "結帳" at bounding box center [523, 309] width 27 height 15
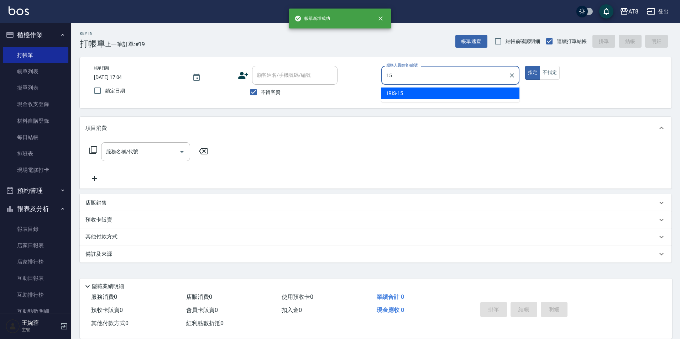
type input "IRIS-15"
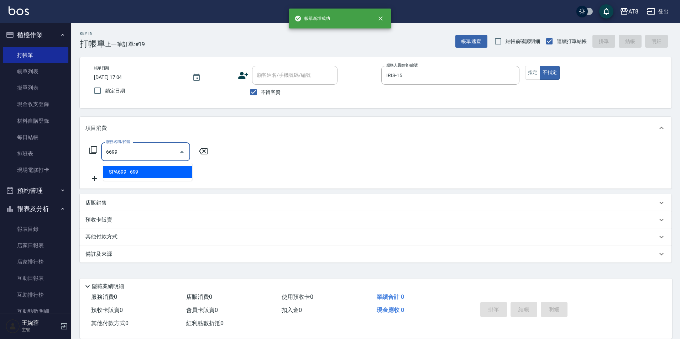
type input "SPA699(6699)"
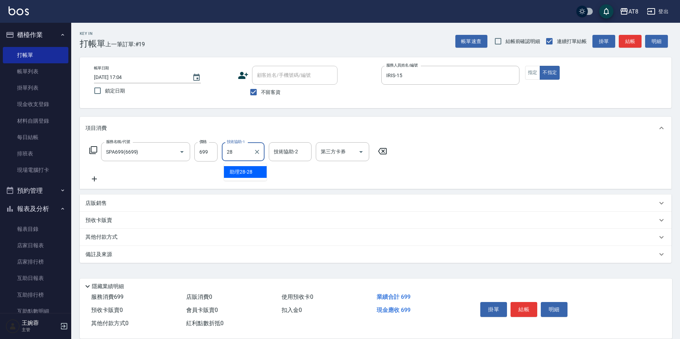
type input "助理28-28"
click at [528, 302] on button "結帳" at bounding box center [523, 309] width 27 height 15
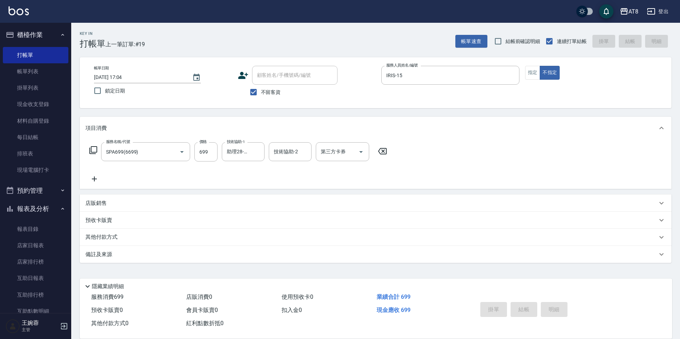
type input "[DATE] 17:05"
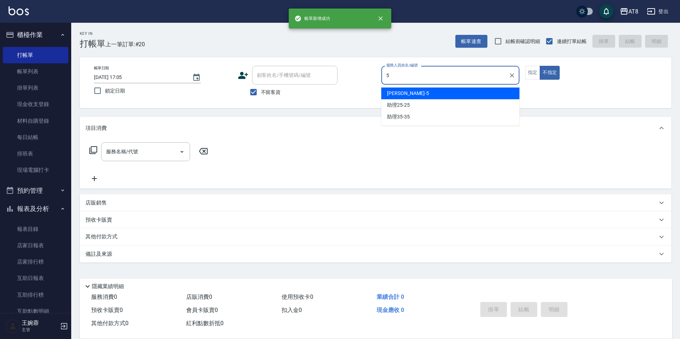
type input "HANK-5"
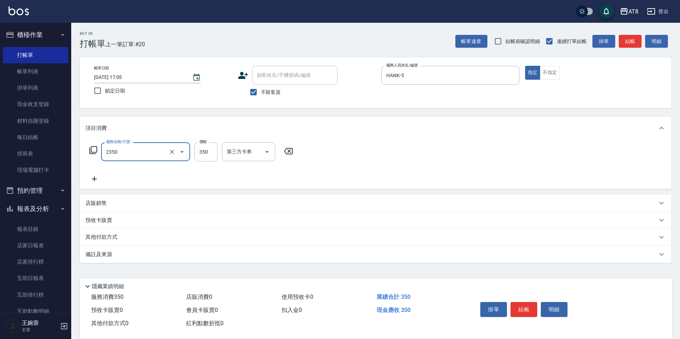
type input "入金洗剪350(2350)"
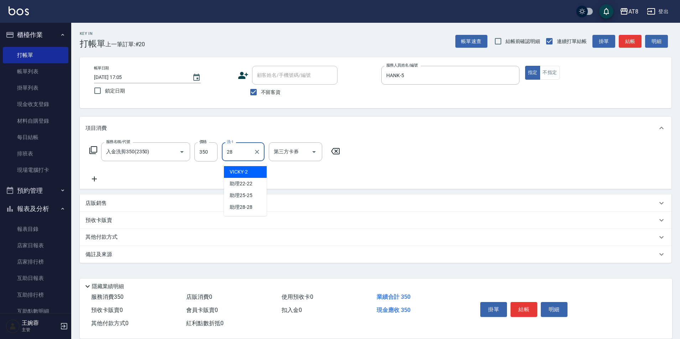
type input "助理28-28"
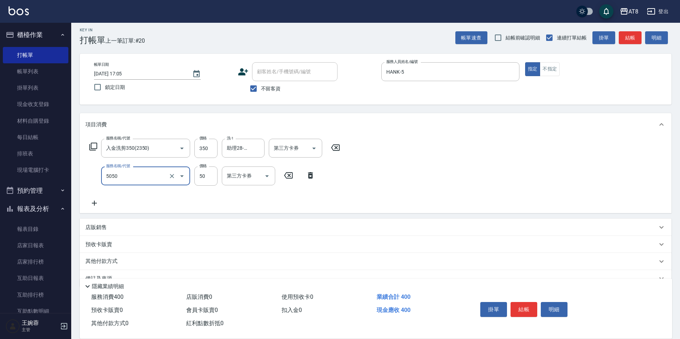
type input "入金精油50(5050)"
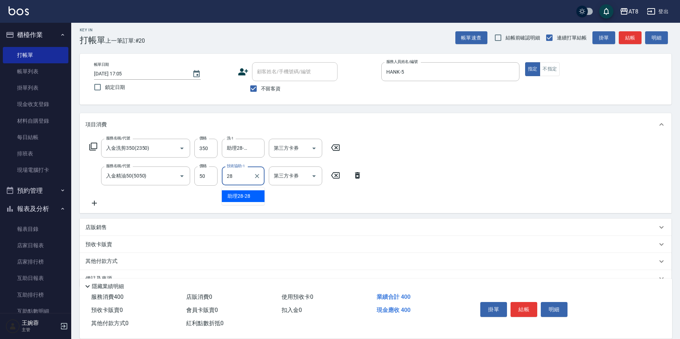
type input "助理28-28"
click at [317, 148] on icon "Open" at bounding box center [314, 148] width 9 height 9
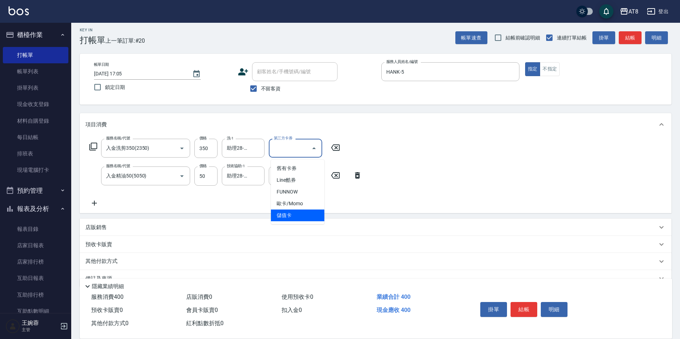
click at [297, 221] on span "儲值卡" at bounding box center [297, 216] width 53 height 12
type input "儲值卡"
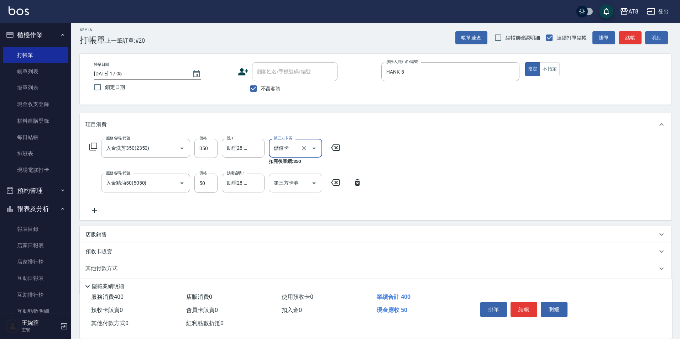
click at [306, 186] on input "第三方卡券" at bounding box center [290, 183] width 36 height 12
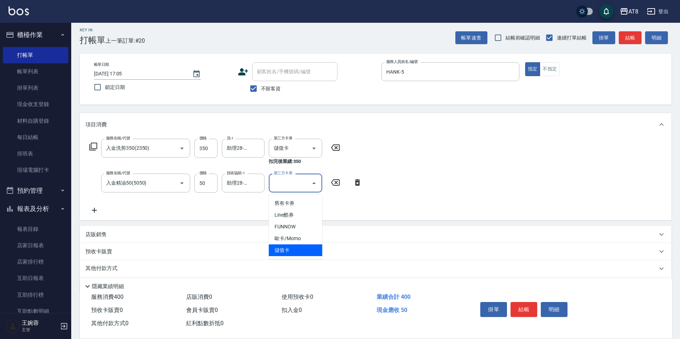
click at [302, 252] on span "儲值卡" at bounding box center [295, 250] width 53 height 12
type input "儲值卡"
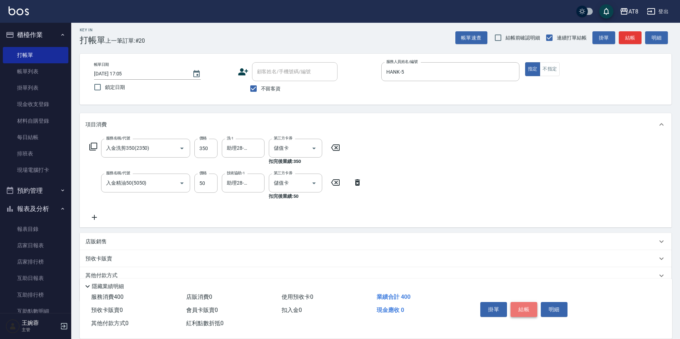
click at [525, 302] on button "結帳" at bounding box center [523, 309] width 27 height 15
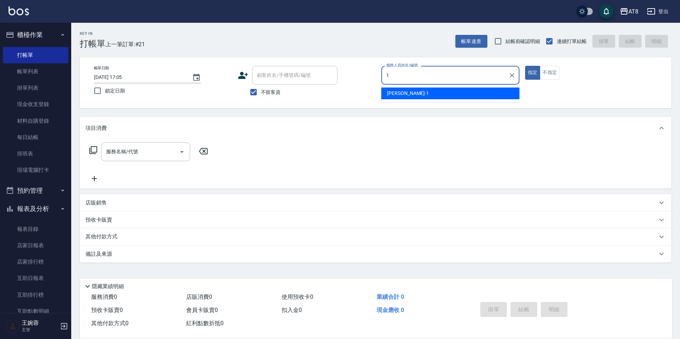
type input "YUKI-1"
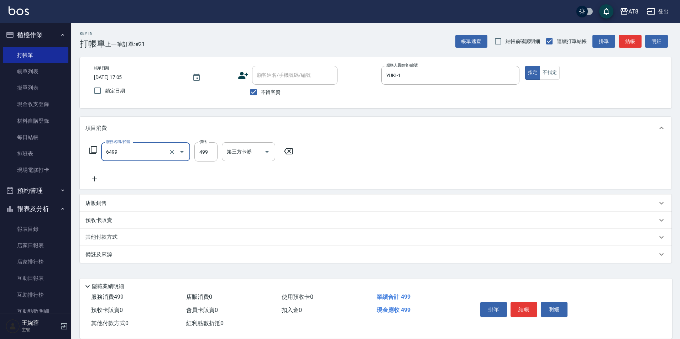
type input "SPA499(6499)"
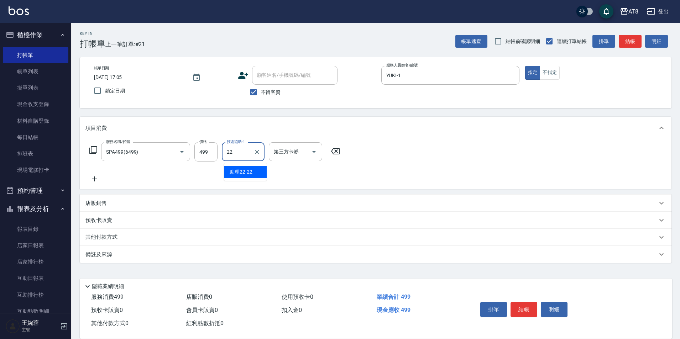
type input "助理22-22"
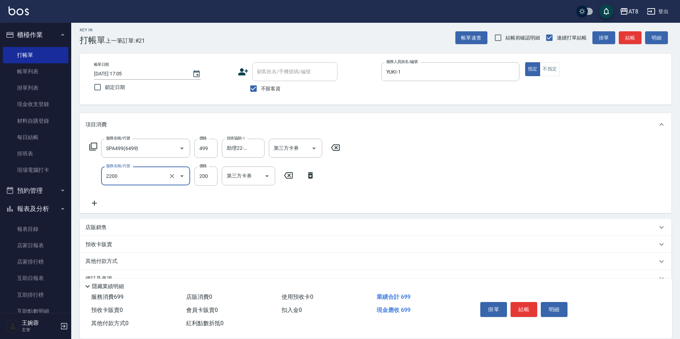
type input "剪髮(2200)"
click at [531, 302] on button "結帳" at bounding box center [523, 309] width 27 height 15
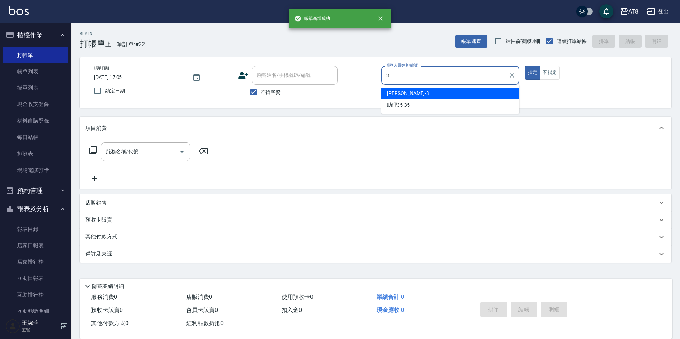
type input "[PERSON_NAME]-3"
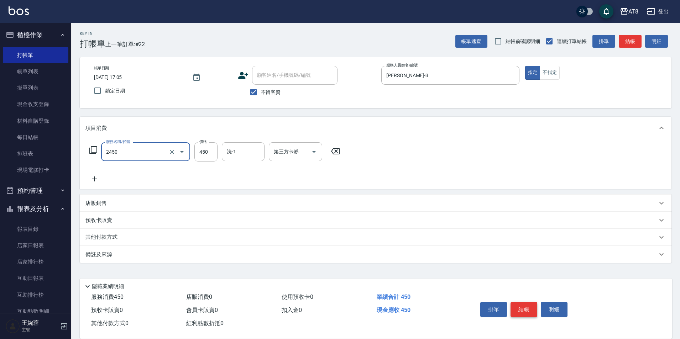
type input "入金洗剪450(2450)"
click at [317, 152] on icon "Open" at bounding box center [314, 152] width 9 height 9
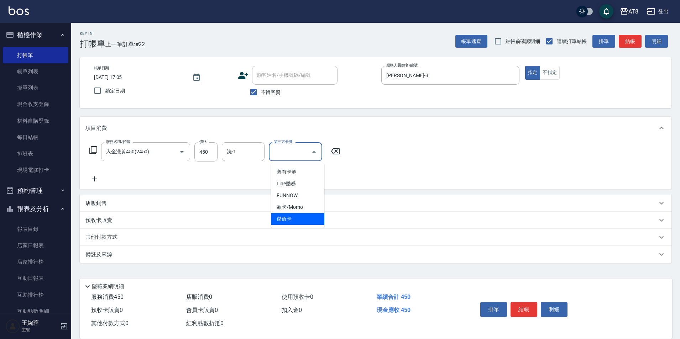
click at [304, 217] on span "儲值卡" at bounding box center [297, 219] width 53 height 12
type input "儲值卡"
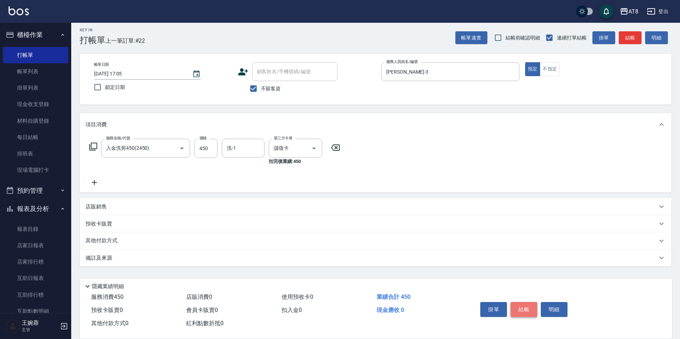
click at [530, 302] on button "結帳" at bounding box center [523, 309] width 27 height 15
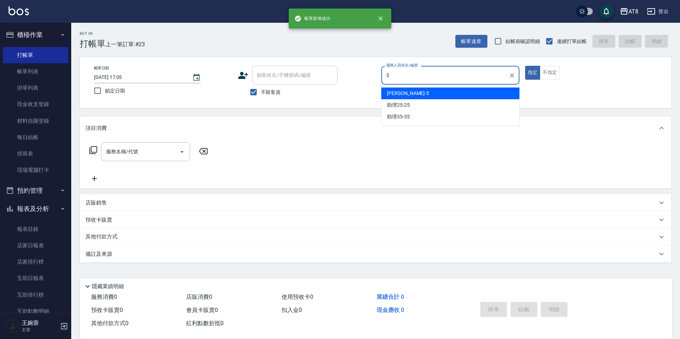
type input "HANK-5"
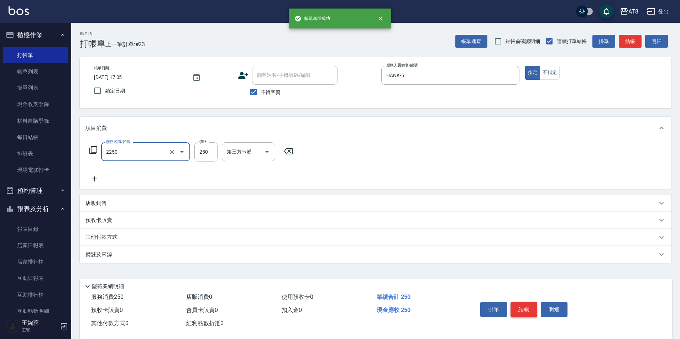
type input "剪髮(2250)"
click at [530, 302] on button "結帳" at bounding box center [523, 309] width 27 height 15
